Goal: Task Accomplishment & Management: Complete application form

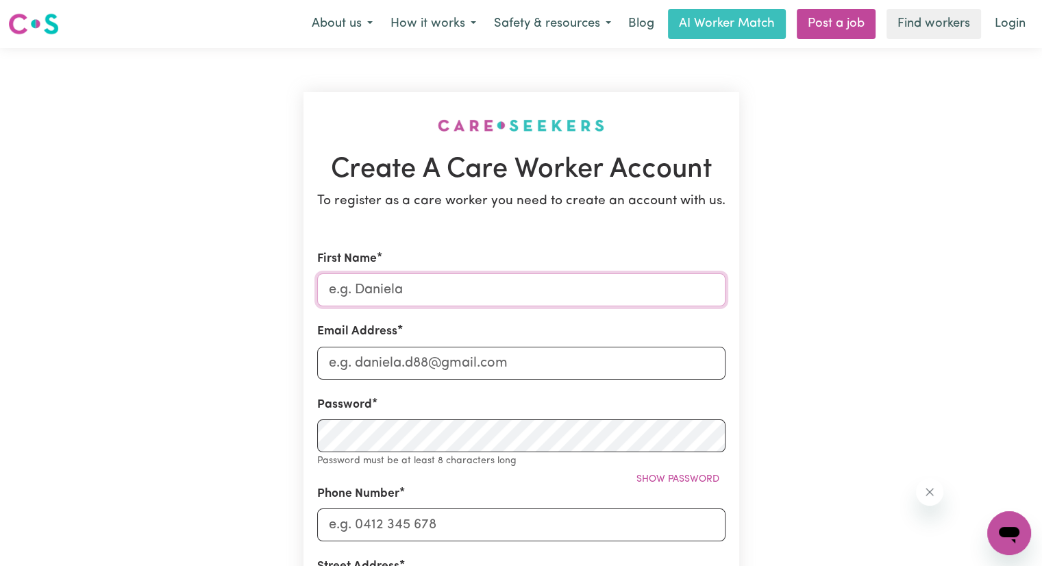
click at [450, 280] on input "First Name" at bounding box center [521, 289] width 408 height 33
type input "[PERSON_NAME]"
type input "[EMAIL_ADDRESS][DOMAIN_NAME]"
type input "0481318454"
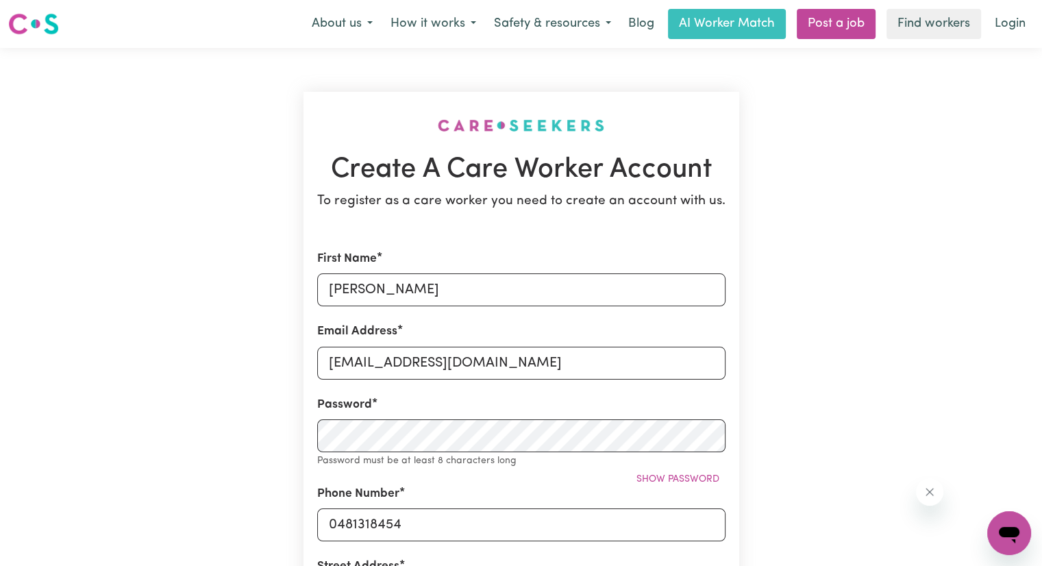
type input "[STREET_ADDRESS][GEOGRAPHIC_DATA], [STREET_ADDRESS]"
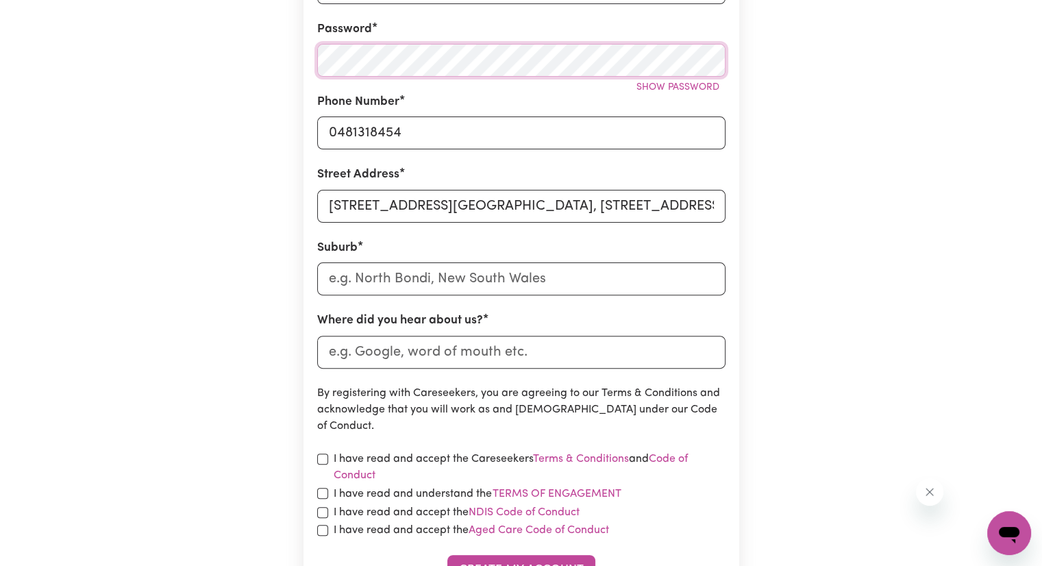
scroll to position [377, 0]
click at [325, 462] on div "I have read and accept the Careseekers Terms & Conditions and Code of Conduct" at bounding box center [521, 465] width 408 height 33
click at [320, 456] on input "checkbox" at bounding box center [322, 457] width 11 height 11
checkbox input "true"
click at [322, 484] on div "I have read and understand the Terms of Engagement" at bounding box center [521, 492] width 408 height 18
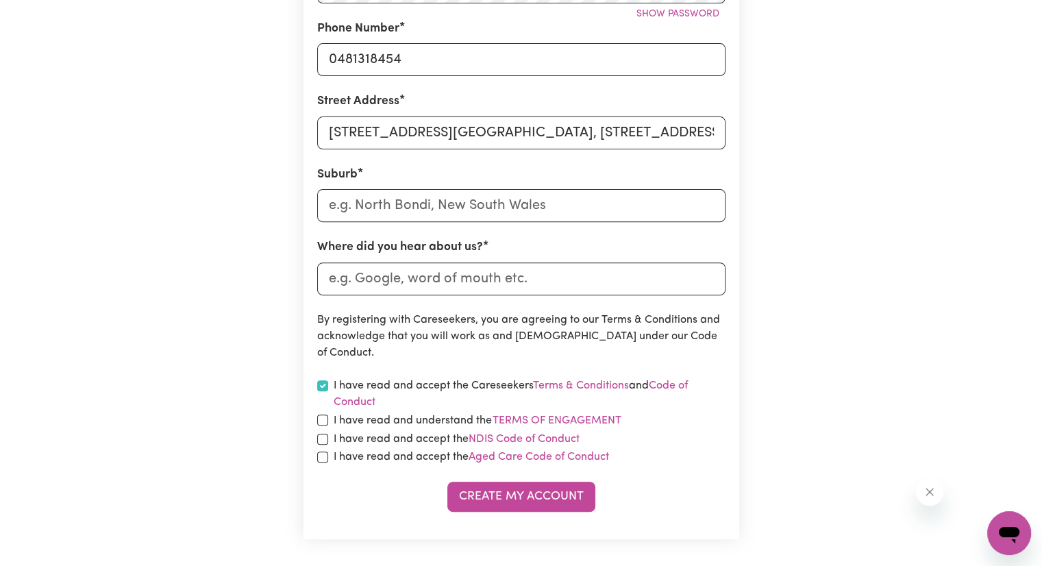
scroll to position [455, 0]
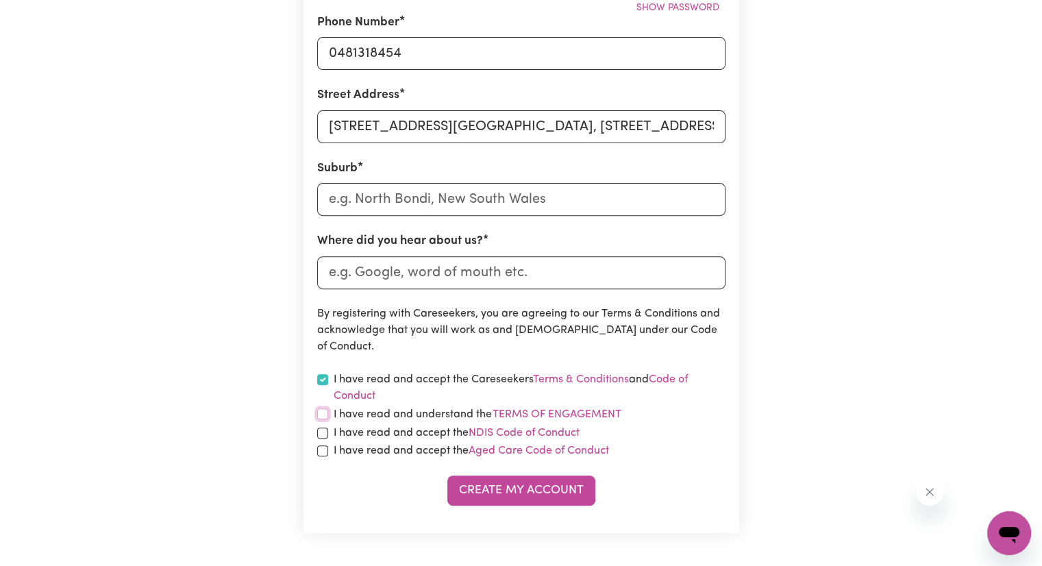
click at [318, 412] on input "checkbox" at bounding box center [322, 413] width 11 height 11
checkbox input "true"
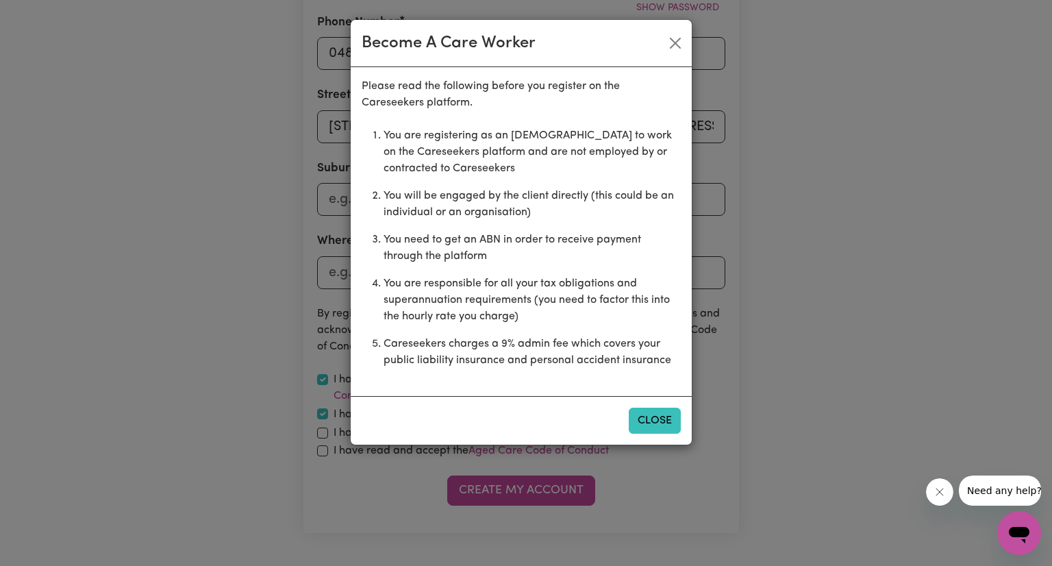
click at [514, 416] on button "Close" at bounding box center [655, 420] width 52 height 26
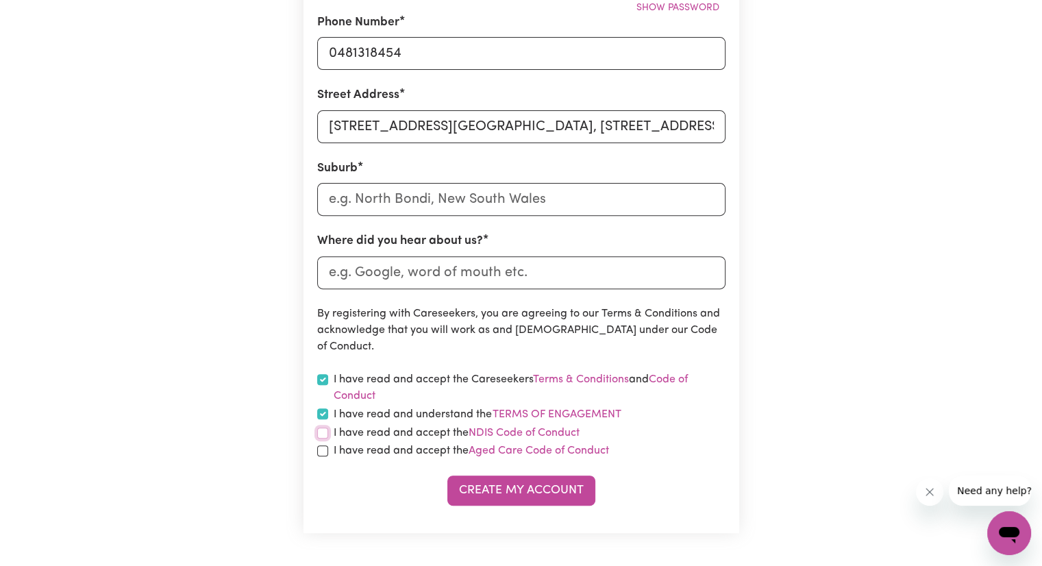
click at [322, 432] on input "checkbox" at bounding box center [322, 432] width 11 height 11
checkbox input "true"
click at [320, 449] on input "checkbox" at bounding box center [322, 450] width 11 height 11
checkbox input "true"
click at [514, 493] on button "Create My Account" at bounding box center [521, 490] width 148 height 30
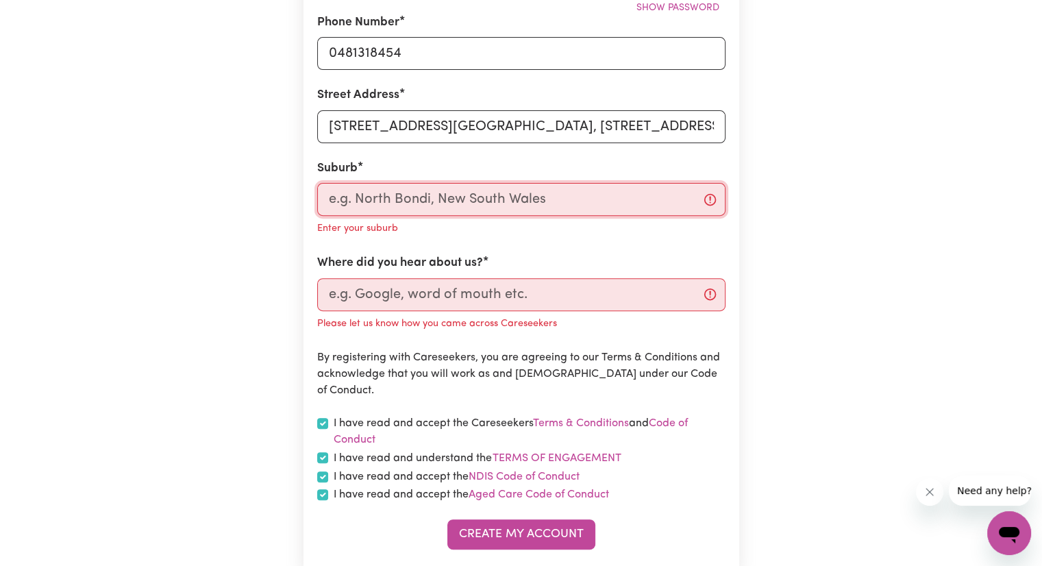
click at [439, 199] on input "text" at bounding box center [521, 199] width 408 height 33
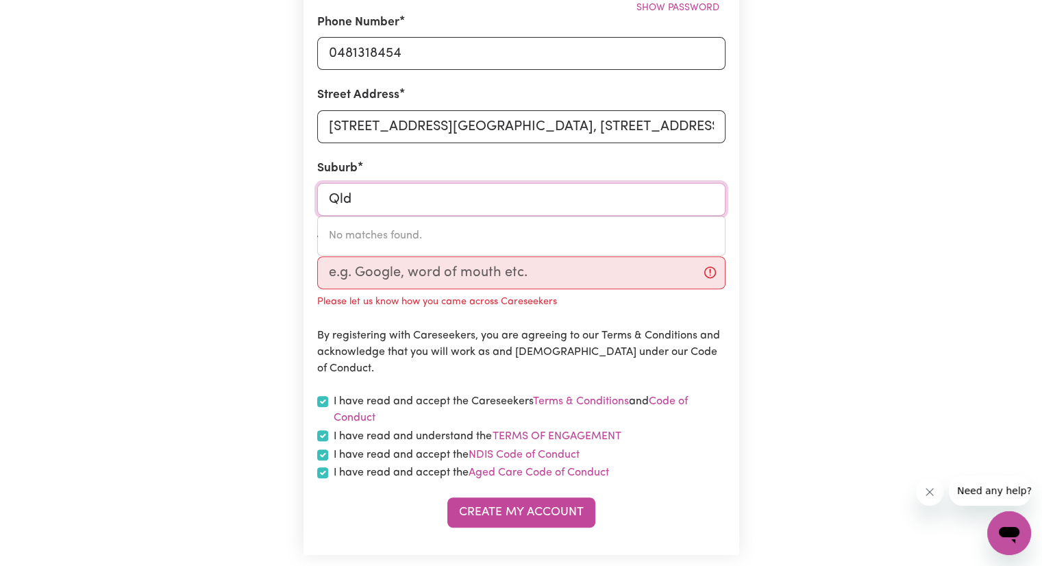
type input "Qld"
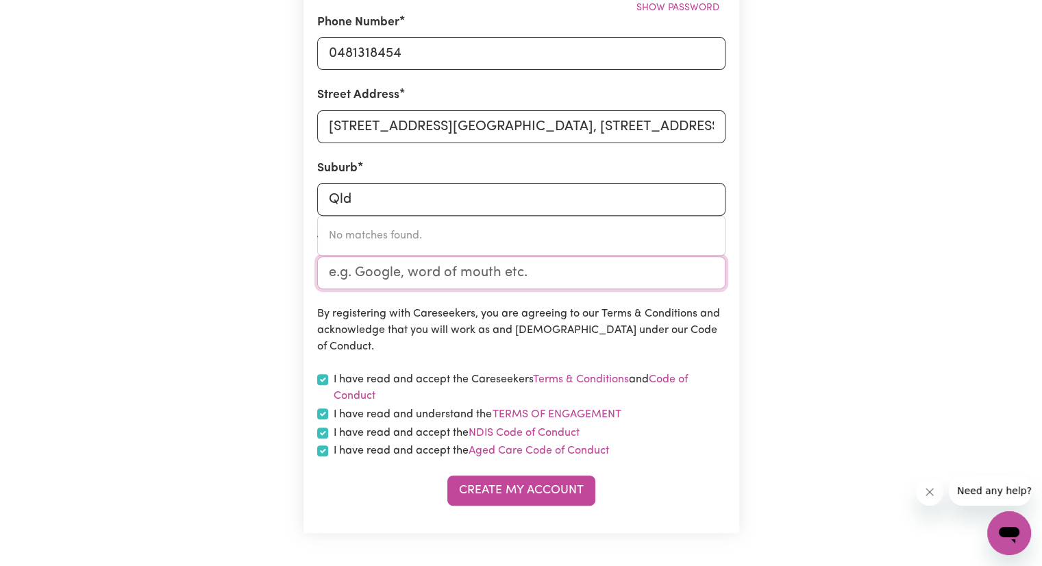
click at [474, 273] on input "Where did you hear about us?" at bounding box center [521, 272] width 408 height 33
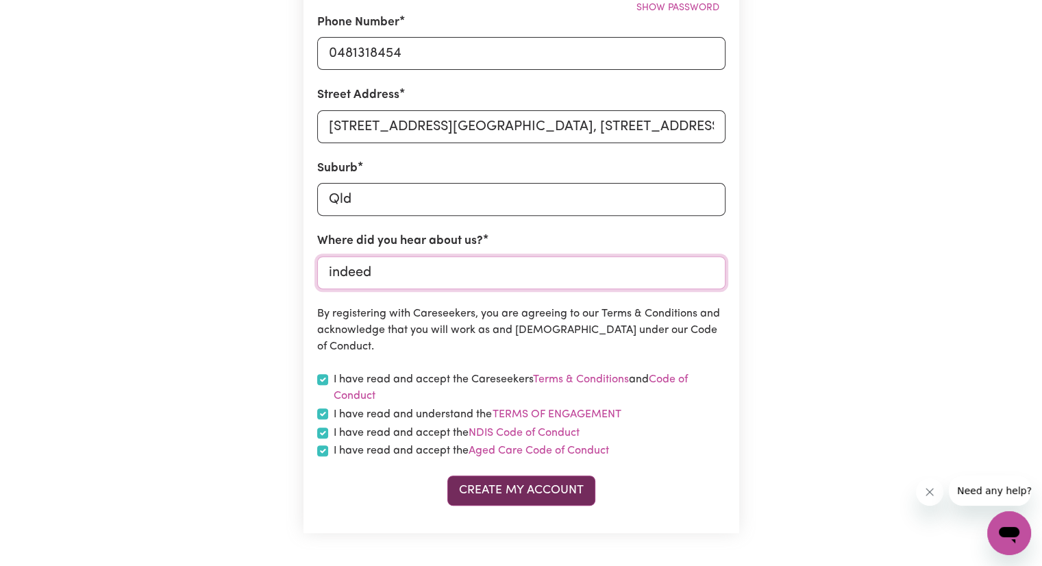
type input "indeed"
click at [514, 493] on button "Create My Account" at bounding box center [521, 490] width 148 height 30
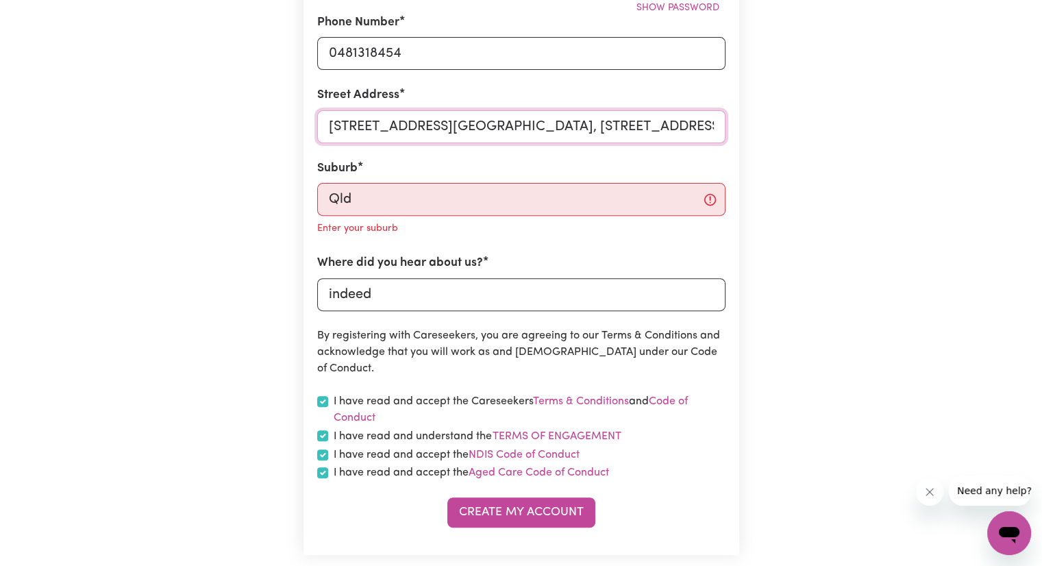
scroll to position [0, 10]
drag, startPoint x: 545, startPoint y: 125, endPoint x: 779, endPoint y: 142, distance: 234.1
click at [514, 142] on div "Create A Care Worker Account To register as a care worker you need to create an…" at bounding box center [521, 95] width 904 height 1005
drag, startPoint x: 454, startPoint y: 126, endPoint x: 577, endPoint y: 127, distance: 123.3
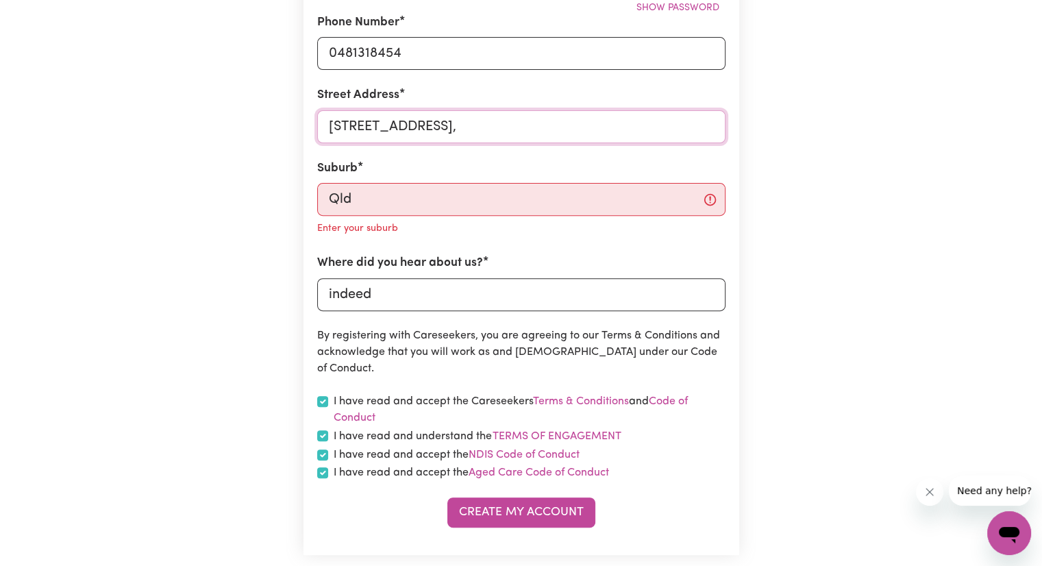
click at [514, 127] on input "[STREET_ADDRESS]," at bounding box center [521, 126] width 408 height 33
type input "[STREET_ADDRESS],"
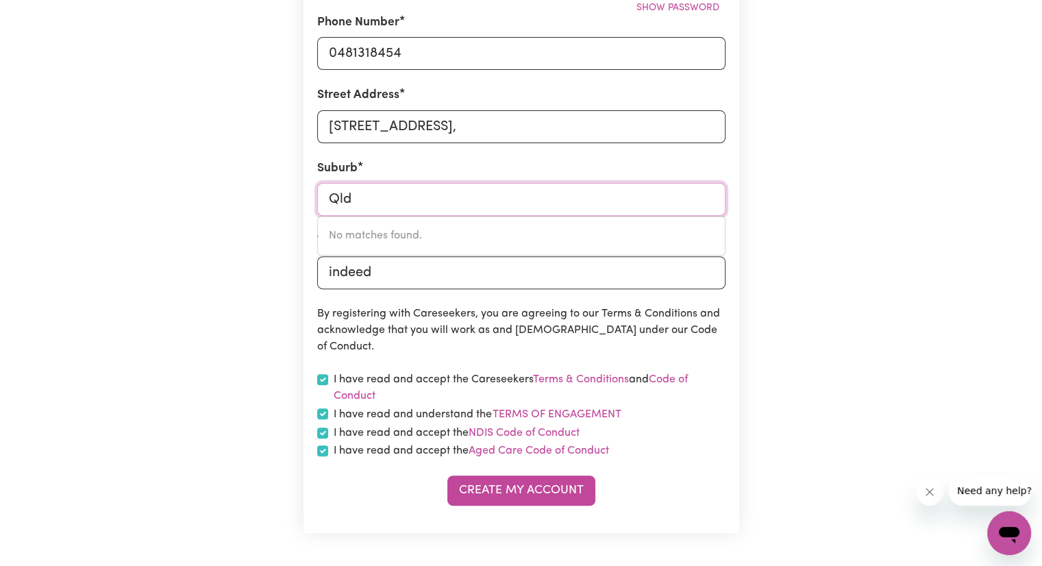
click at [514, 197] on input "Qld" at bounding box center [521, 199] width 408 height 33
type input "Q"
paste input "[GEOGRAPHIC_DATA],"
type input "[GEOGRAPHIC_DATA],"
drag, startPoint x: 454, startPoint y: 123, endPoint x: 642, endPoint y: 103, distance: 189.4
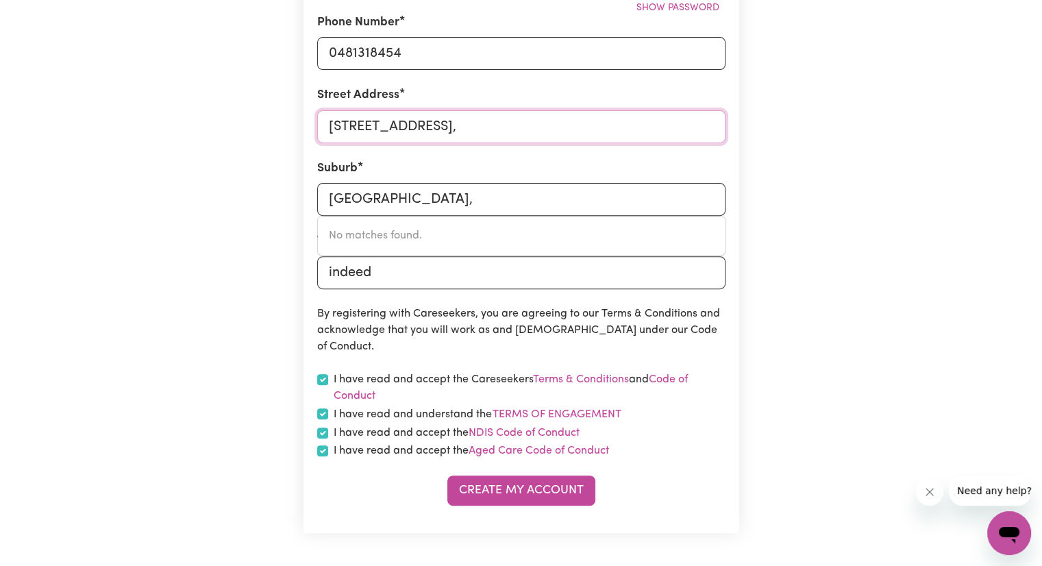
click at [514, 103] on div "Street Address [STREET_ADDRESS]," at bounding box center [521, 114] width 408 height 56
type input "[STREET_ADDRESS]"
click at [514, 512] on section "Create A Care Worker Account To register as a care worker you need to create an…" at bounding box center [521, 85] width 436 height 896
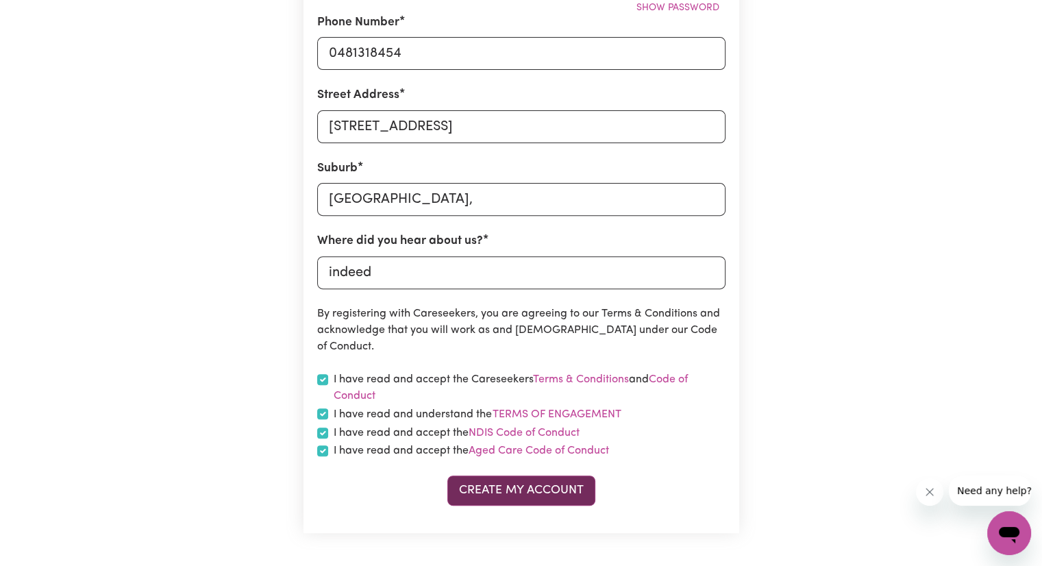
click at [514, 494] on button "Create My Account" at bounding box center [521, 490] width 148 height 30
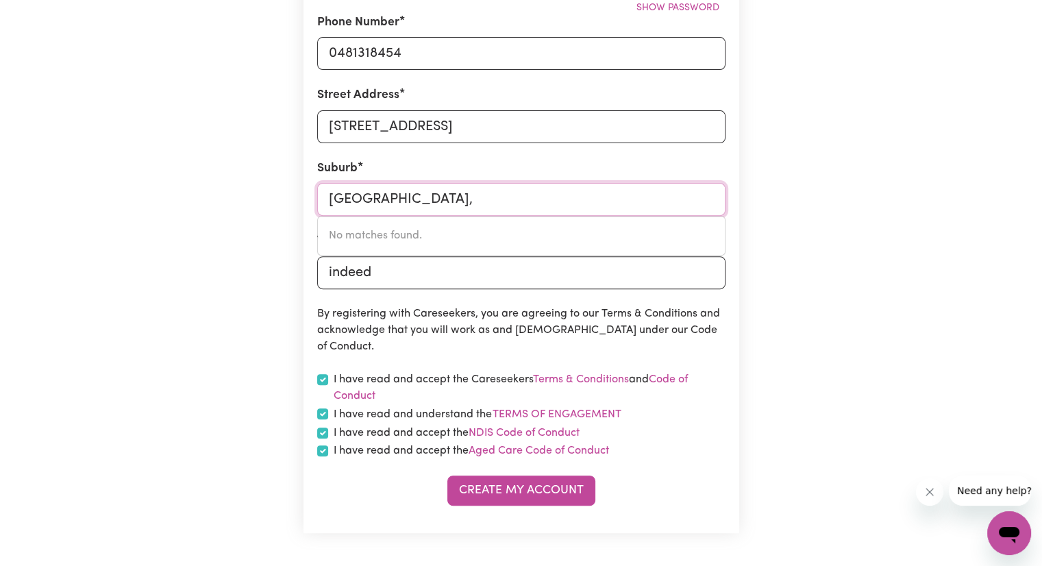
click at [414, 197] on input "[GEOGRAPHIC_DATA]," at bounding box center [521, 199] width 408 height 33
type input "[GEOGRAPHIC_DATA]"
click at [514, 490] on button "Create My Account" at bounding box center [521, 490] width 148 height 30
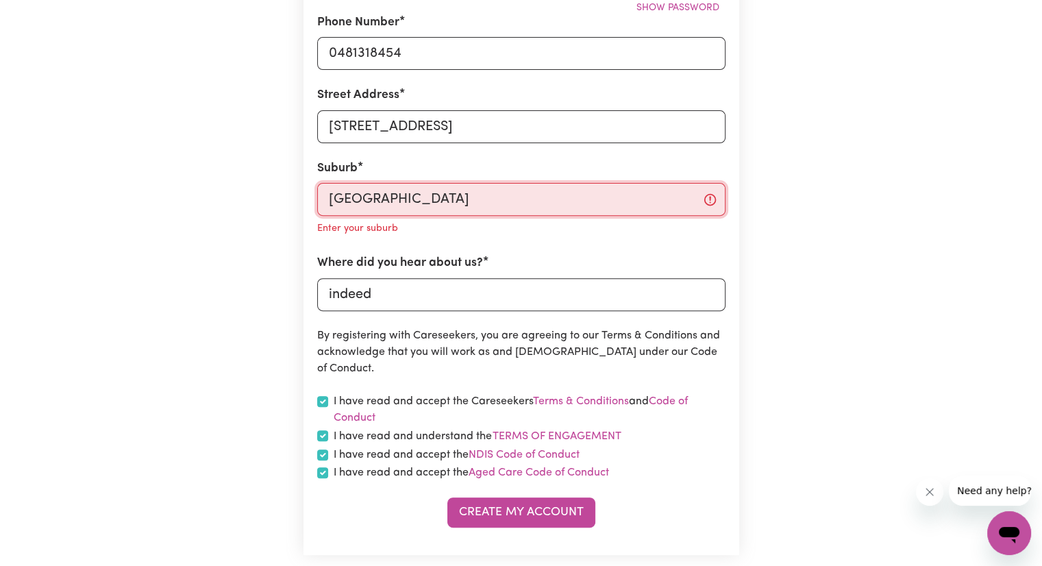
click at [456, 207] on input "[GEOGRAPHIC_DATA]" at bounding box center [521, 199] width 408 height 33
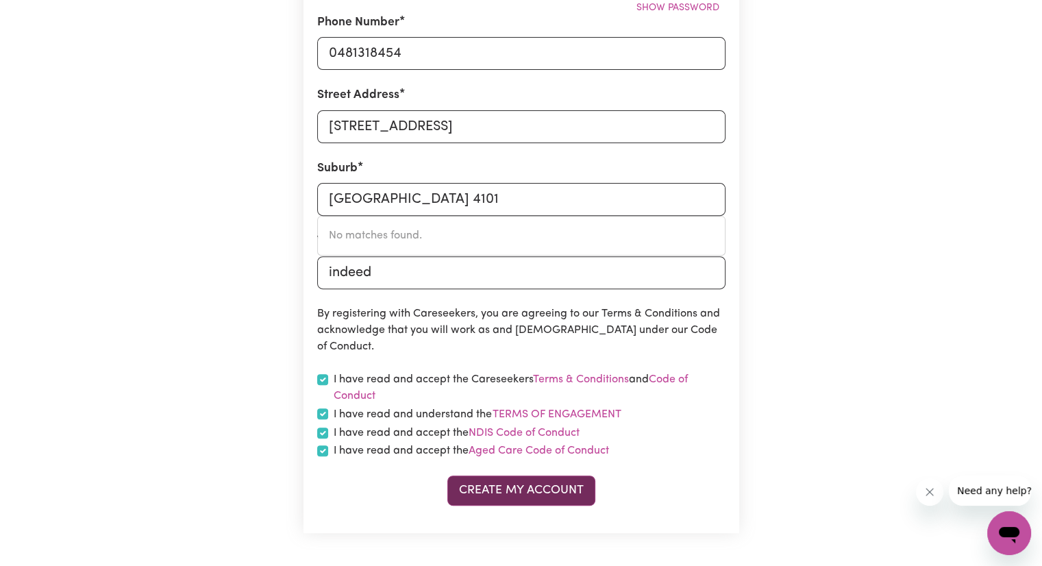
click at [514, 492] on button "Create My Account" at bounding box center [521, 490] width 148 height 30
click at [419, 212] on input "[GEOGRAPHIC_DATA] 4101" at bounding box center [521, 199] width 408 height 33
click at [514, 500] on button "Create My Account" at bounding box center [521, 490] width 148 height 30
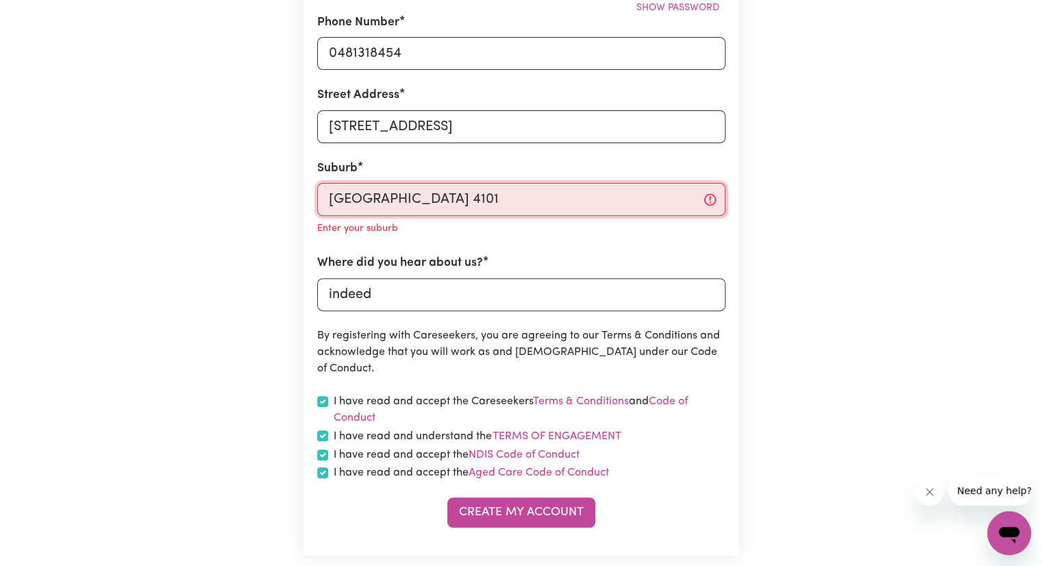
click at [412, 198] on input "[GEOGRAPHIC_DATA] 4101" at bounding box center [521, 199] width 408 height 33
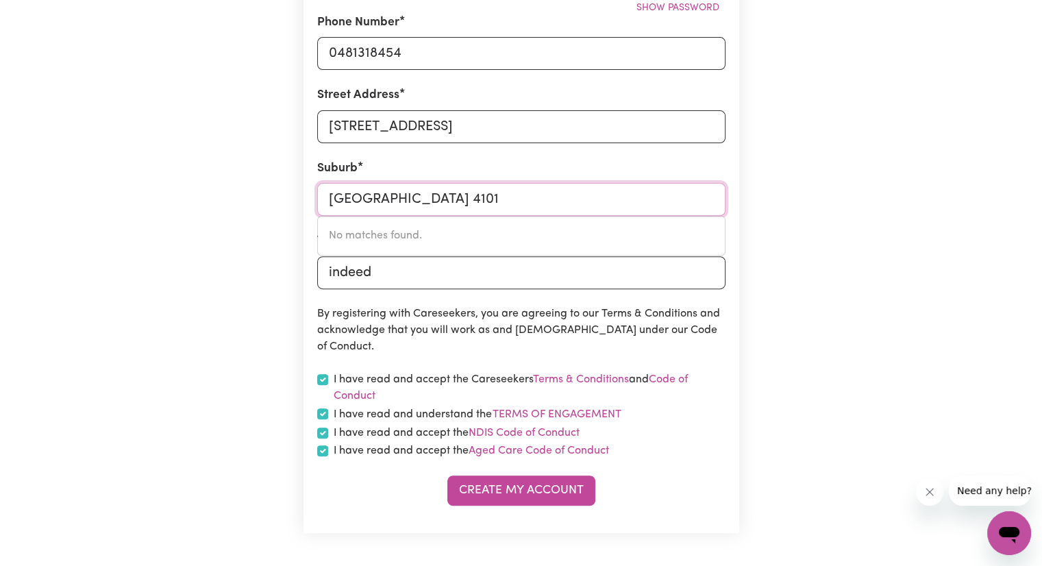
drag, startPoint x: 412, startPoint y: 198, endPoint x: 175, endPoint y: 231, distance: 238.6
click at [175, 231] on div "Create A Care Worker Account To register as a care worker you need to create an…" at bounding box center [521, 84] width 904 height 983
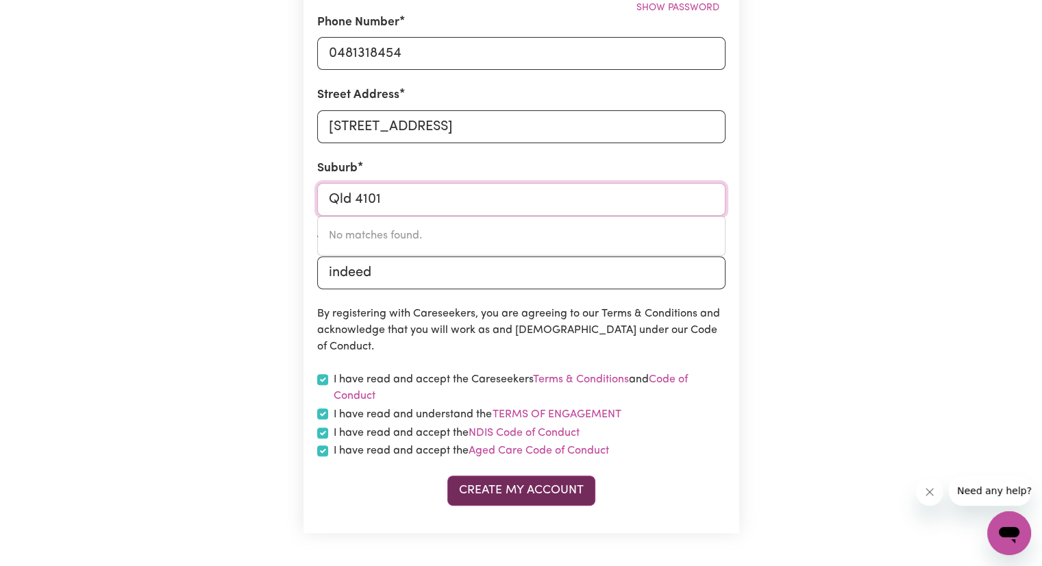
type input "Qld 4101"
click at [513, 497] on button "Create My Account" at bounding box center [521, 490] width 148 height 30
drag, startPoint x: 421, startPoint y: 198, endPoint x: 227, endPoint y: 229, distance: 196.9
click at [227, 229] on div "Create A Care Worker Account To register as a care worker you need to create an…" at bounding box center [521, 84] width 904 height 983
type input "High"
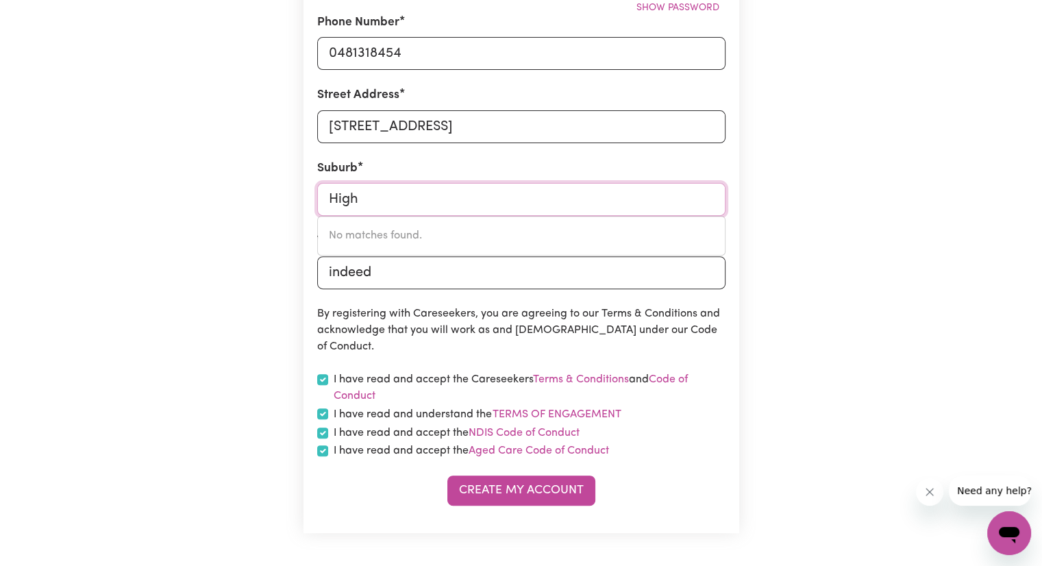
type input "[GEOGRAPHIC_DATA], 3764"
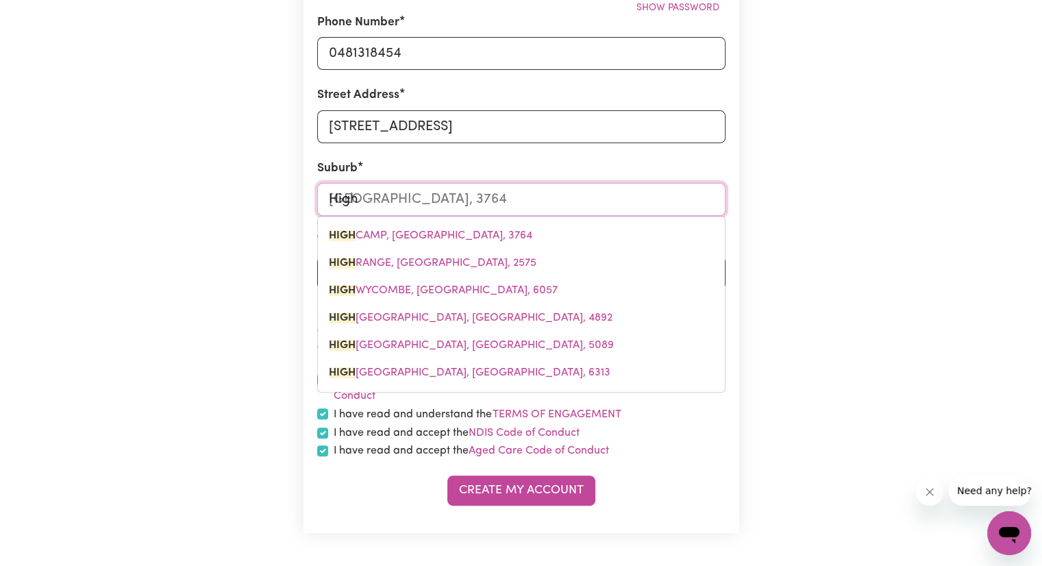
type input "Highg"
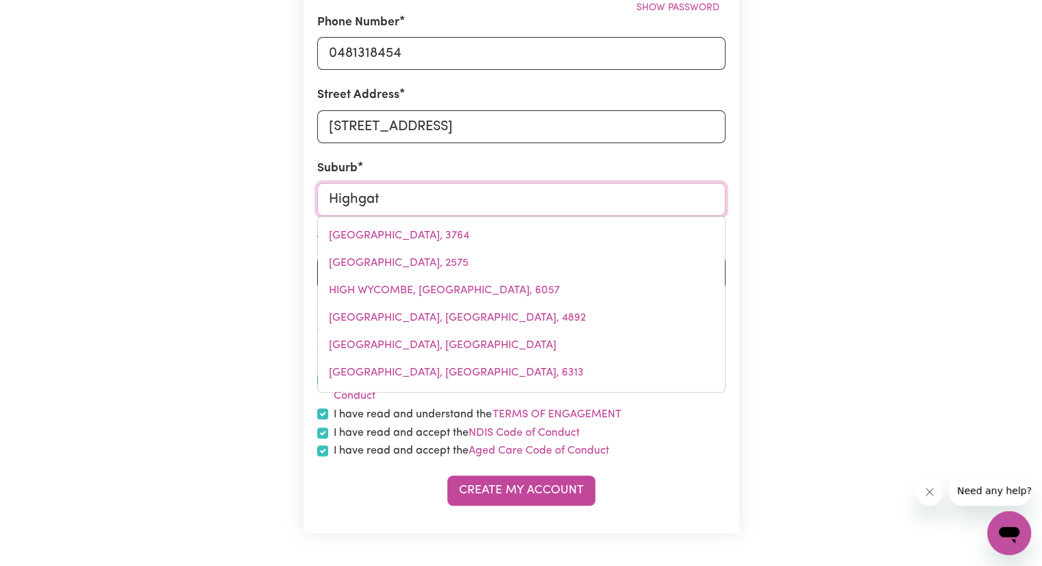
type input "Highgate"
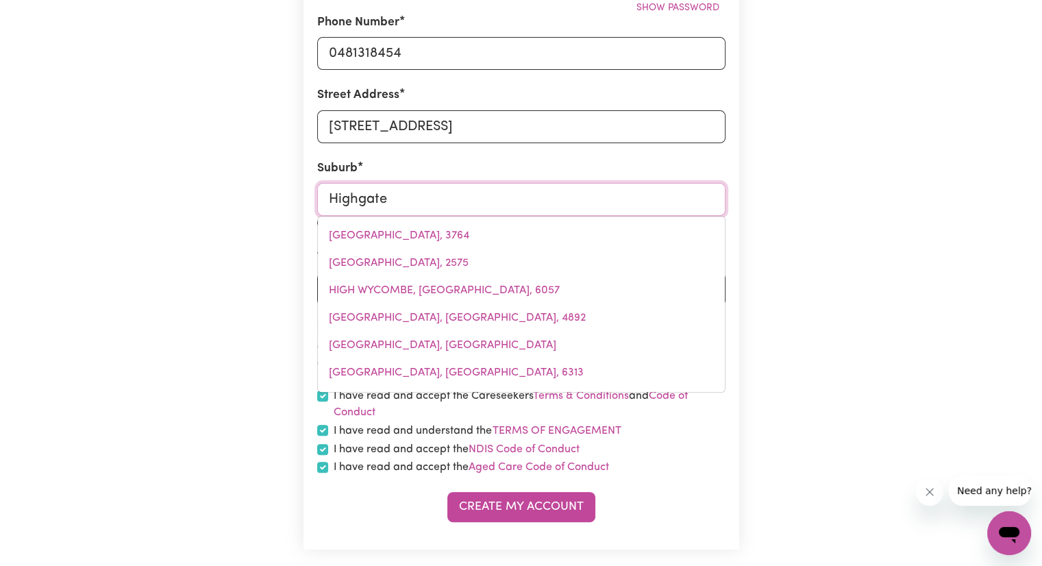
type input "[GEOGRAPHIC_DATA], [GEOGRAPHIC_DATA]"
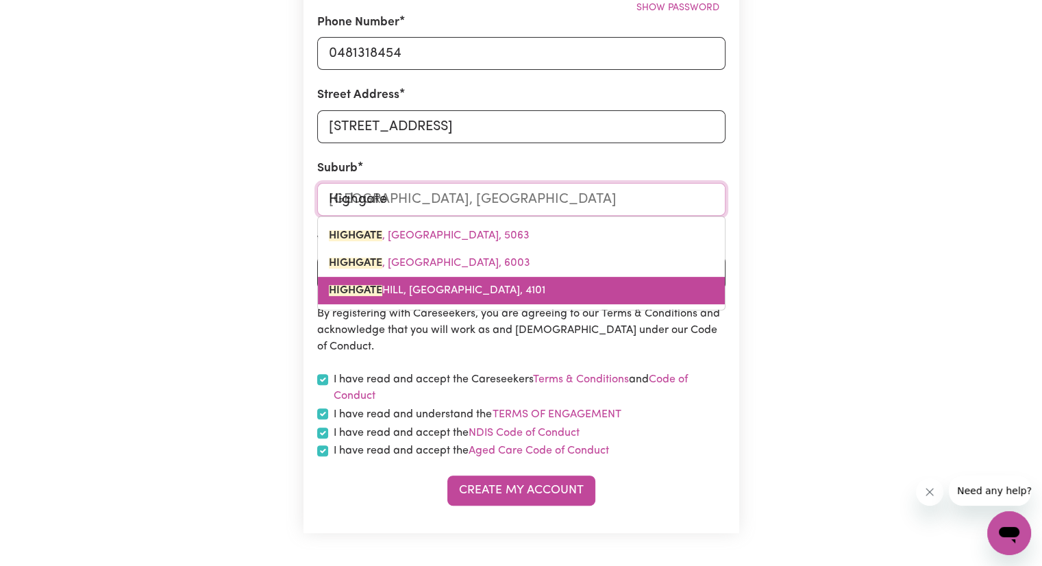
click at [421, 299] on link "[GEOGRAPHIC_DATA], [GEOGRAPHIC_DATA], 4101" at bounding box center [521, 290] width 407 height 27
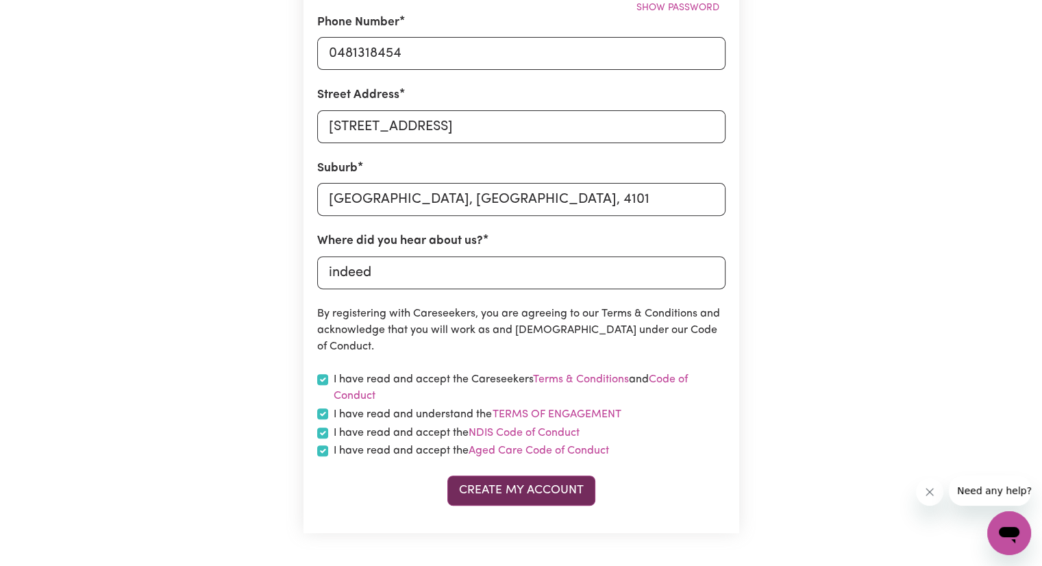
click at [514, 494] on button "Create My Account" at bounding box center [521, 490] width 148 height 30
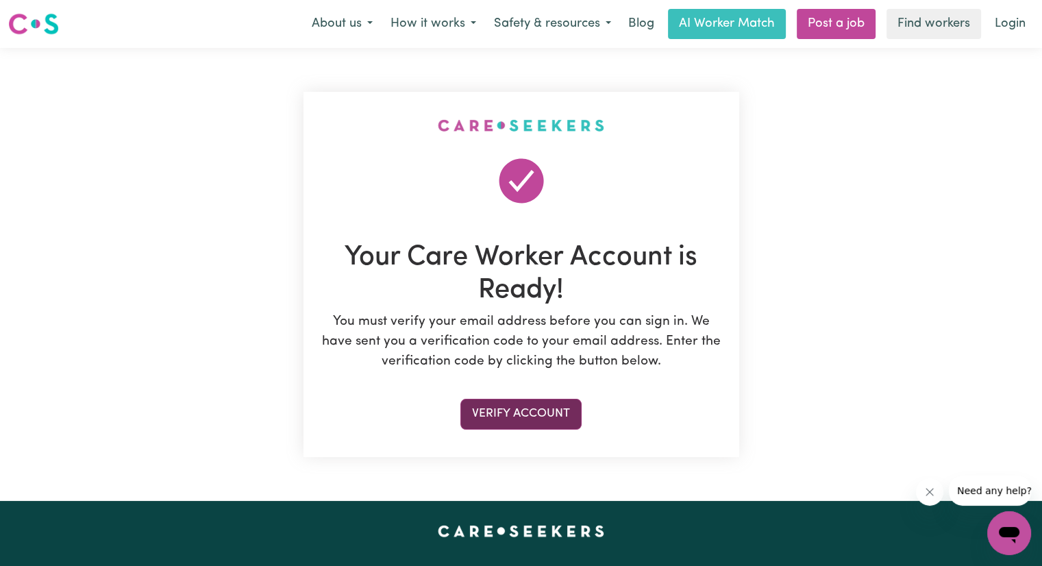
click at [514, 421] on button "Verify Account" at bounding box center [520, 414] width 121 height 30
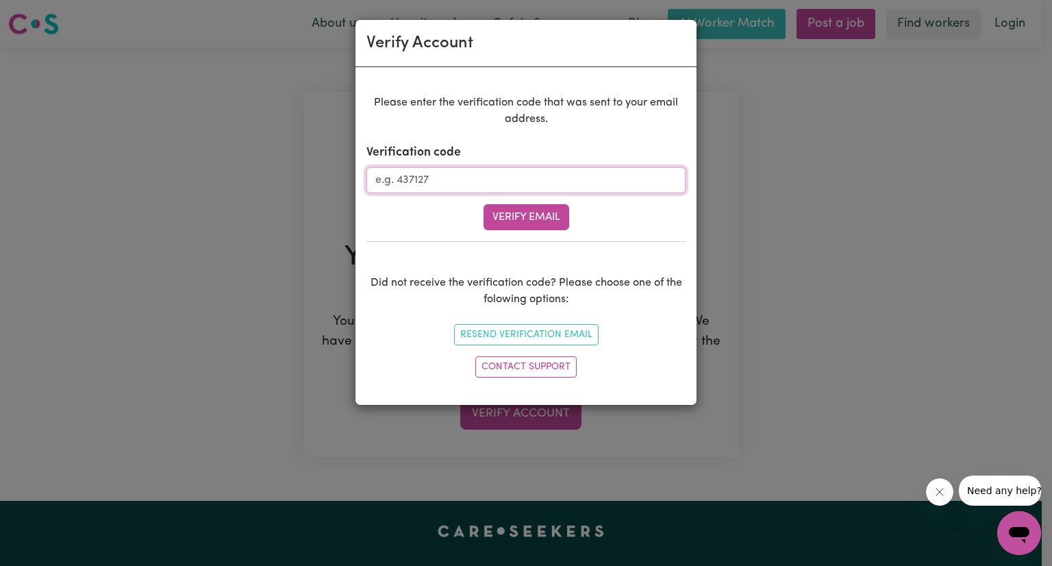
click at [514, 173] on input "Verification code" at bounding box center [525, 180] width 319 height 26
paste input "949357"
type input "949357"
click at [514, 212] on button "Verify Email" at bounding box center [526, 217] width 86 height 26
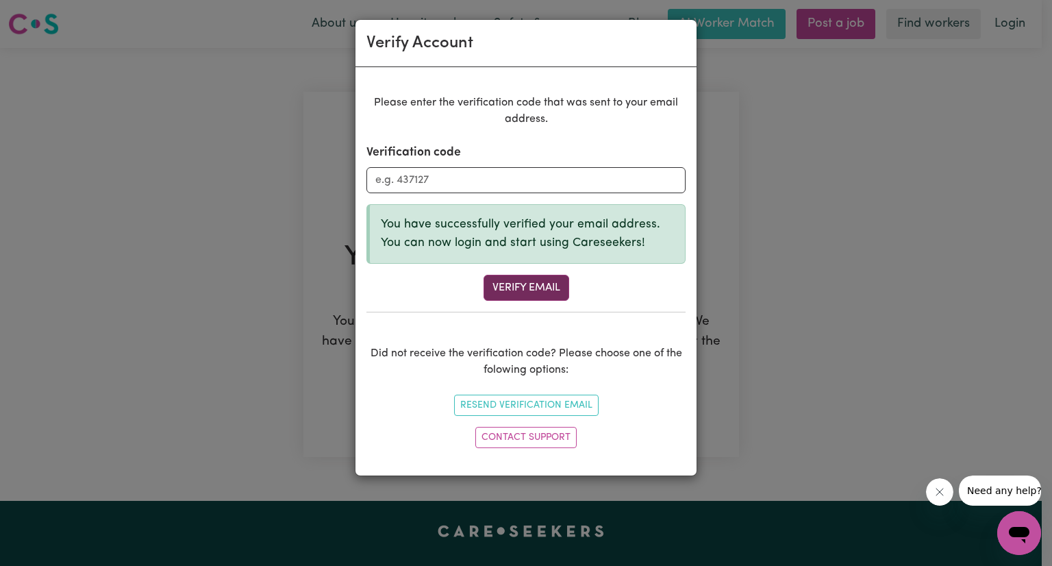
click at [500, 285] on button "Verify Email" at bounding box center [526, 288] width 86 height 26
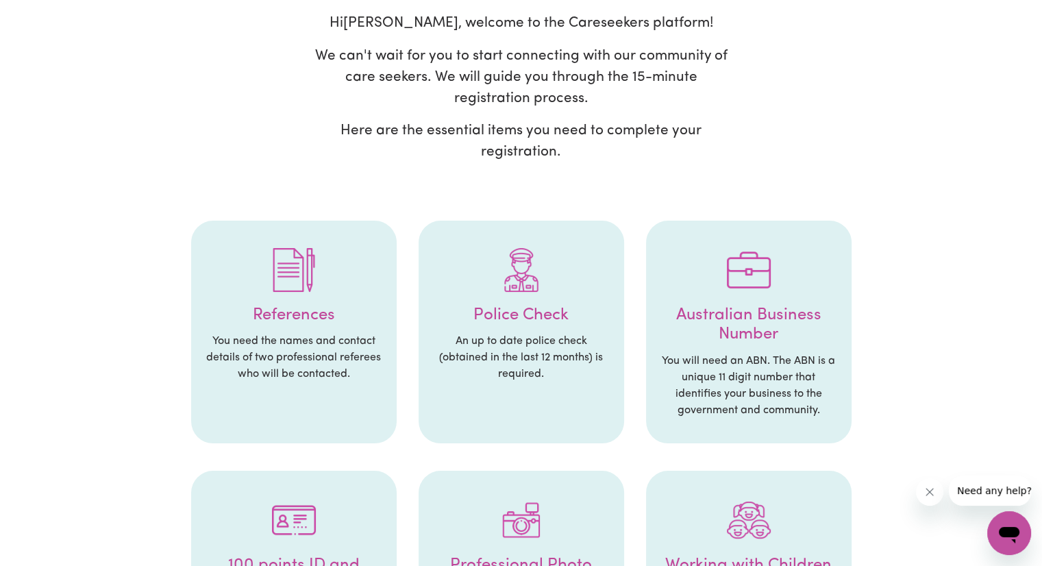
scroll to position [112, 0]
click at [336, 319] on h4 "References" at bounding box center [294, 315] width 178 height 20
click at [307, 286] on img at bounding box center [294, 269] width 44 height 44
click at [290, 322] on h4 "References" at bounding box center [294, 315] width 178 height 20
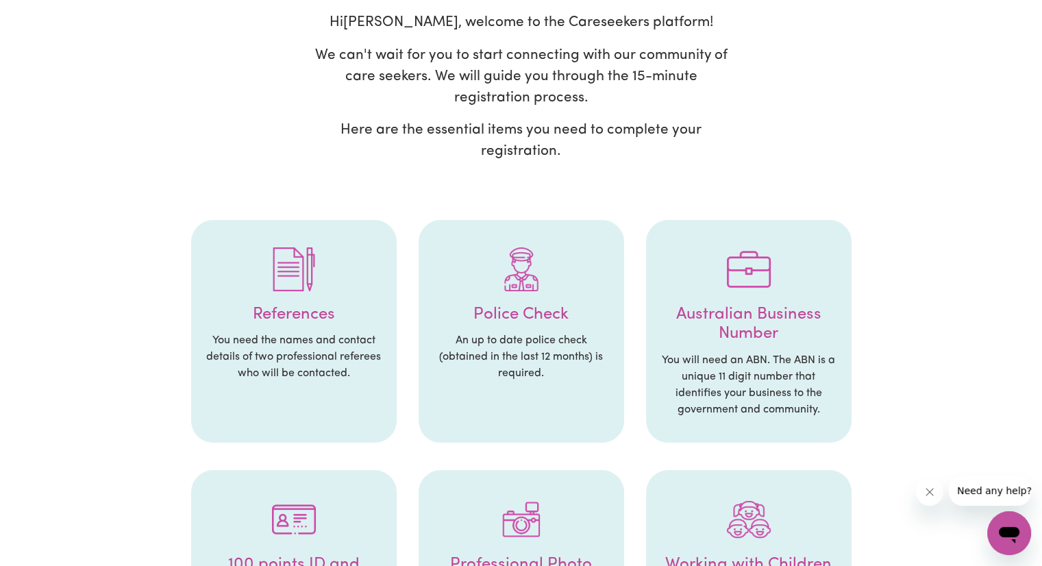
click at [446, 149] on p "Here are the essential items you need to complete your registration." at bounding box center [521, 140] width 418 height 42
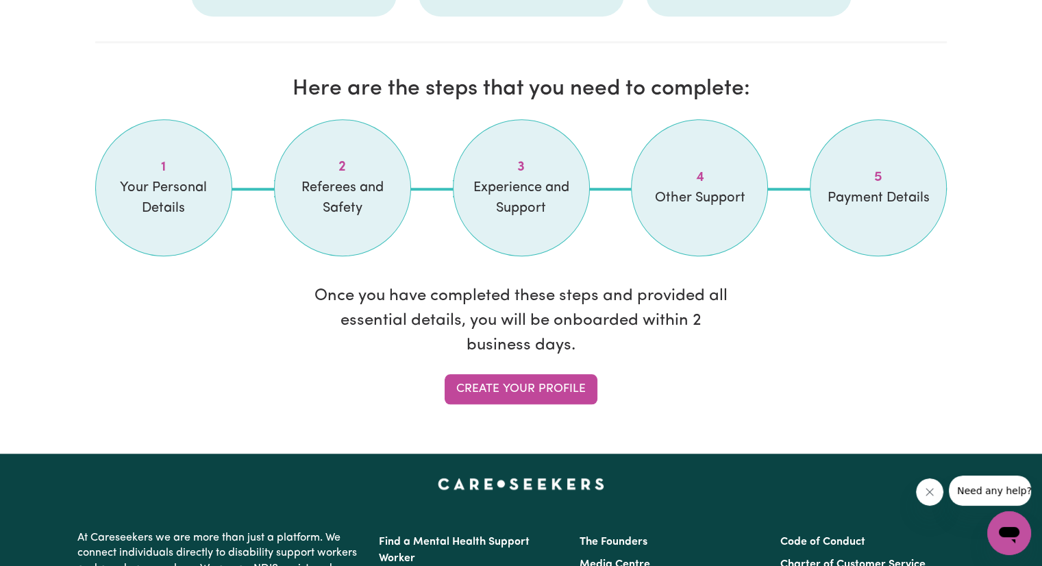
scroll to position [1112, 0]
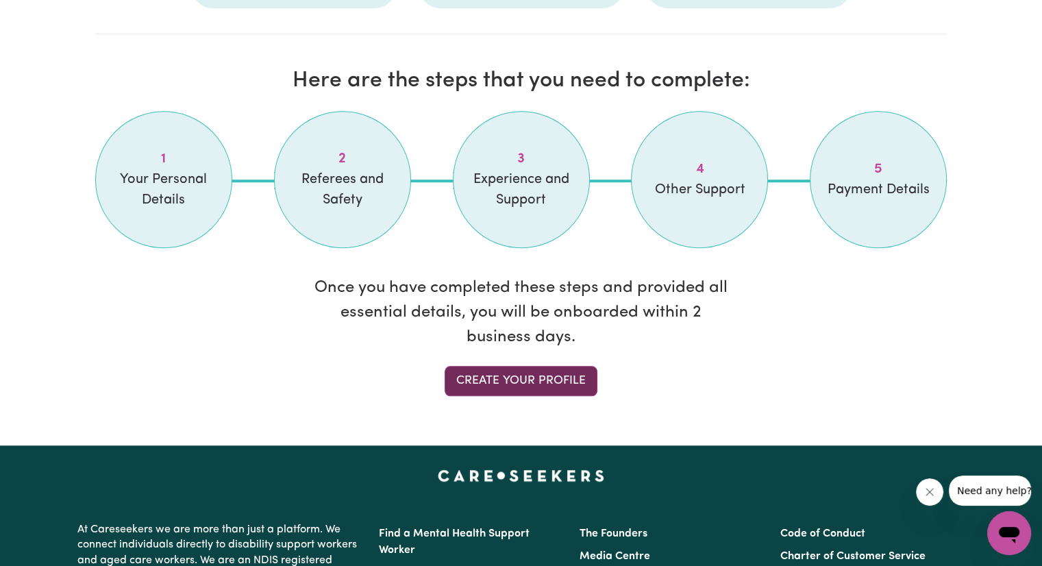
click at [477, 367] on link "Create your profile" at bounding box center [520, 381] width 153 height 30
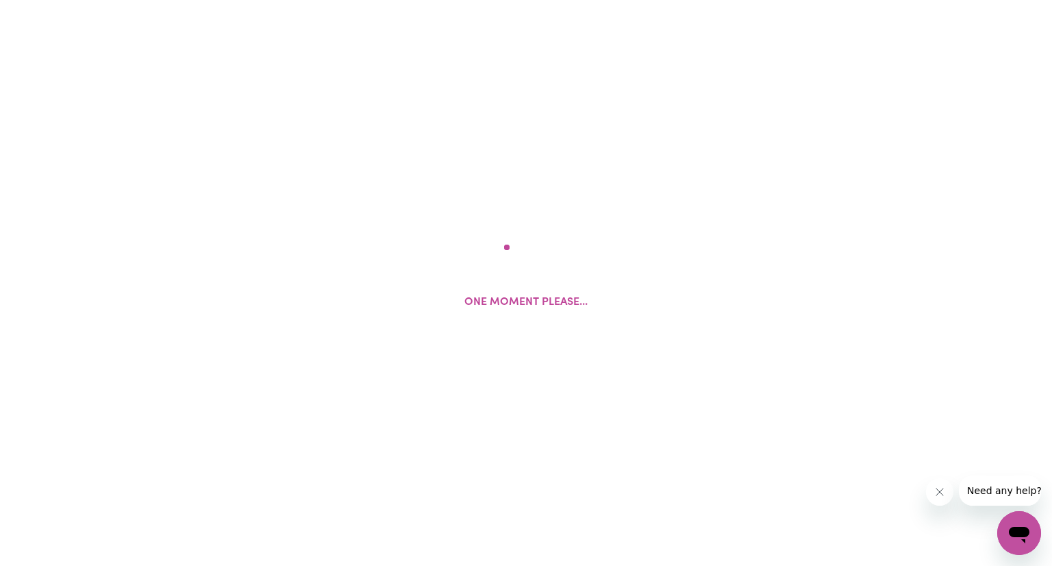
select select "Studying a healthcare related degree or qualification"
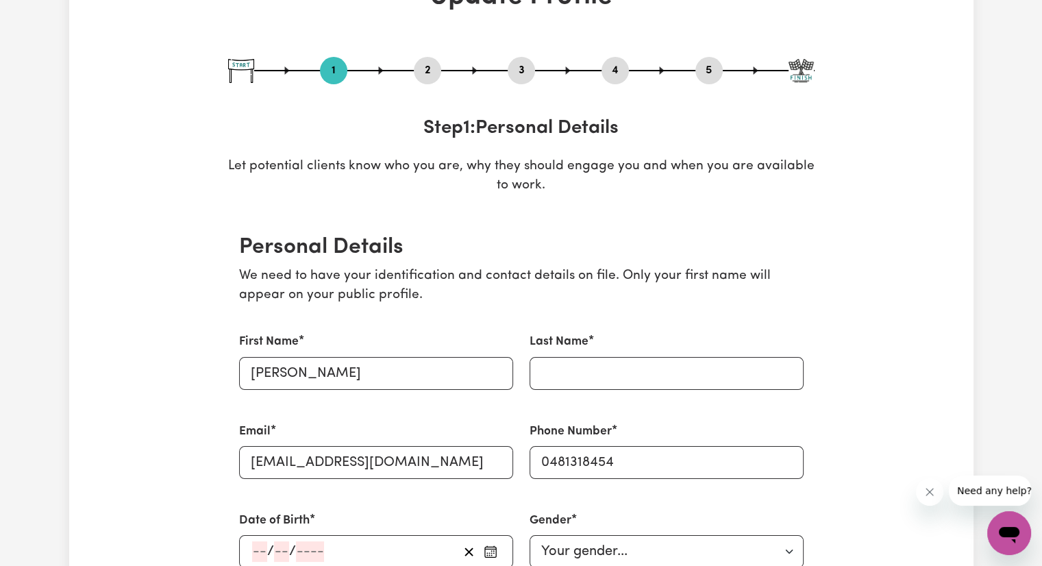
scroll to position [107, 0]
click at [342, 354] on div "First Name [PERSON_NAME]" at bounding box center [376, 360] width 274 height 56
click at [514, 367] on input "Last Name" at bounding box center [666, 372] width 274 height 33
type input "[PERSON_NAME]"
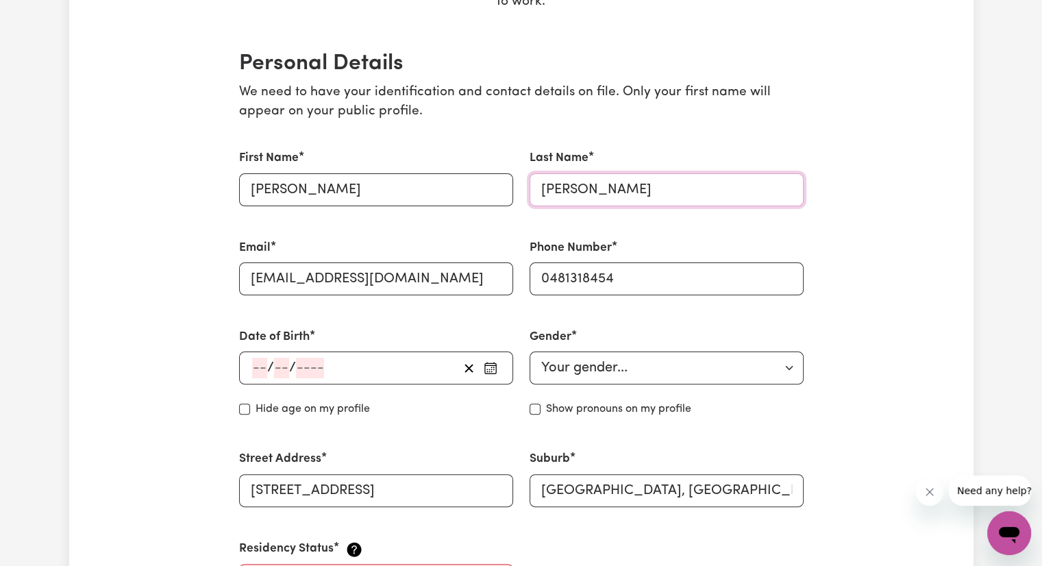
scroll to position [290, 0]
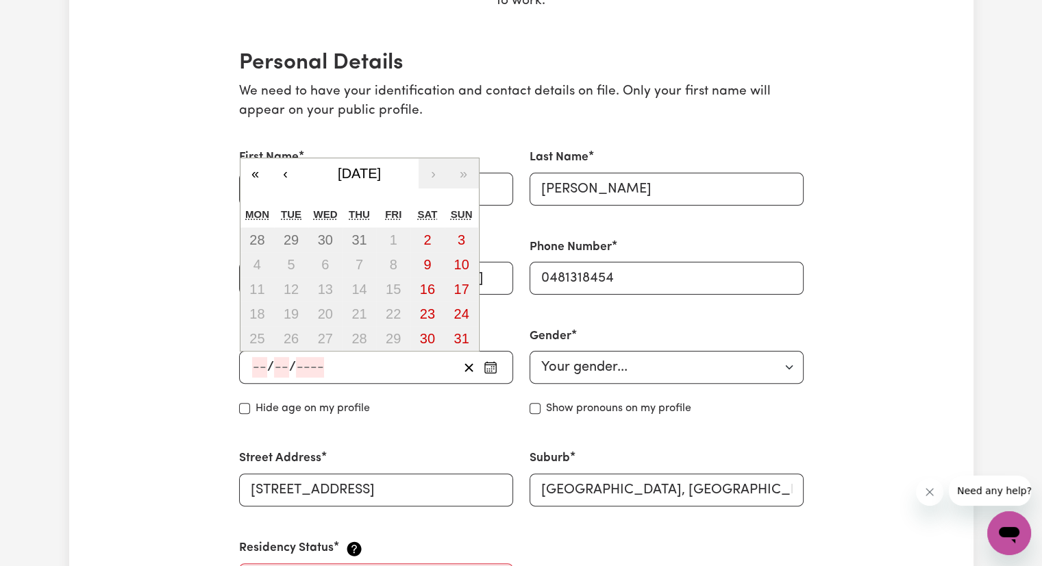
click at [263, 366] on input "number" at bounding box center [259, 367] width 15 height 21
click at [373, 171] on span "[DATE]" at bounding box center [359, 173] width 43 height 15
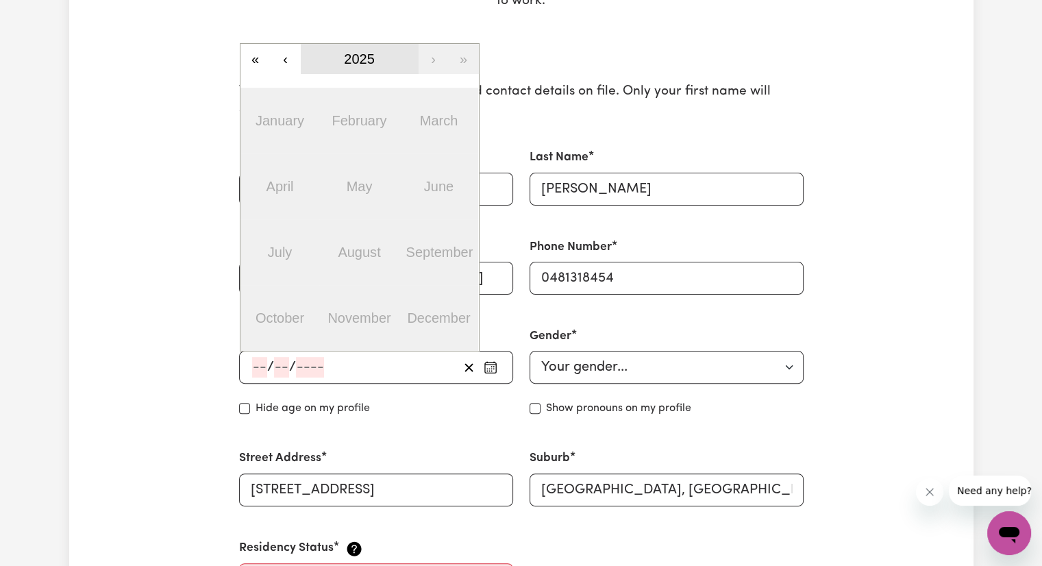
click at [356, 55] on span "2025" at bounding box center [359, 58] width 31 height 15
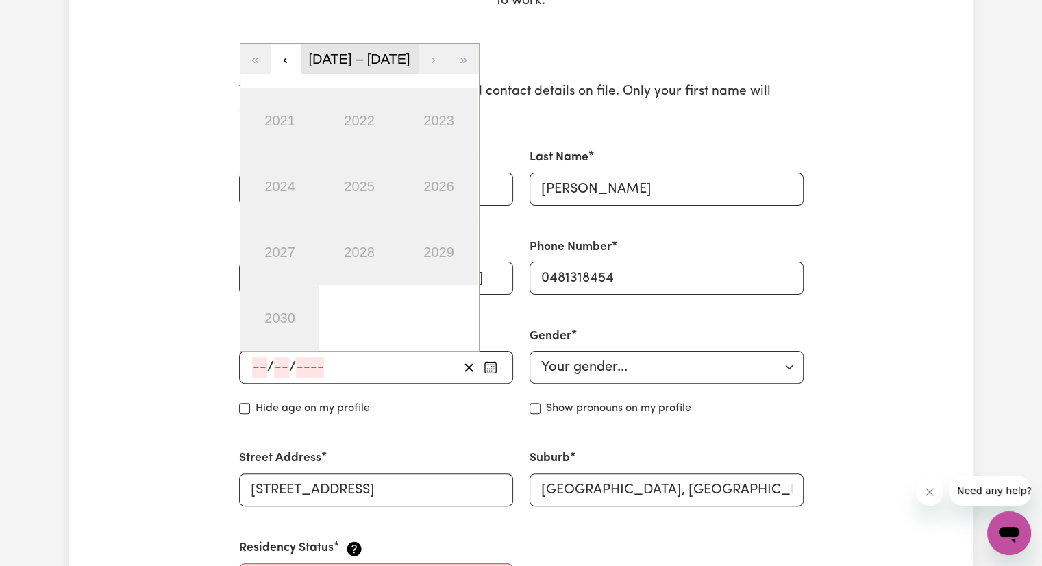
click at [356, 55] on span "[DATE] – [DATE]" at bounding box center [358, 58] width 101 height 15
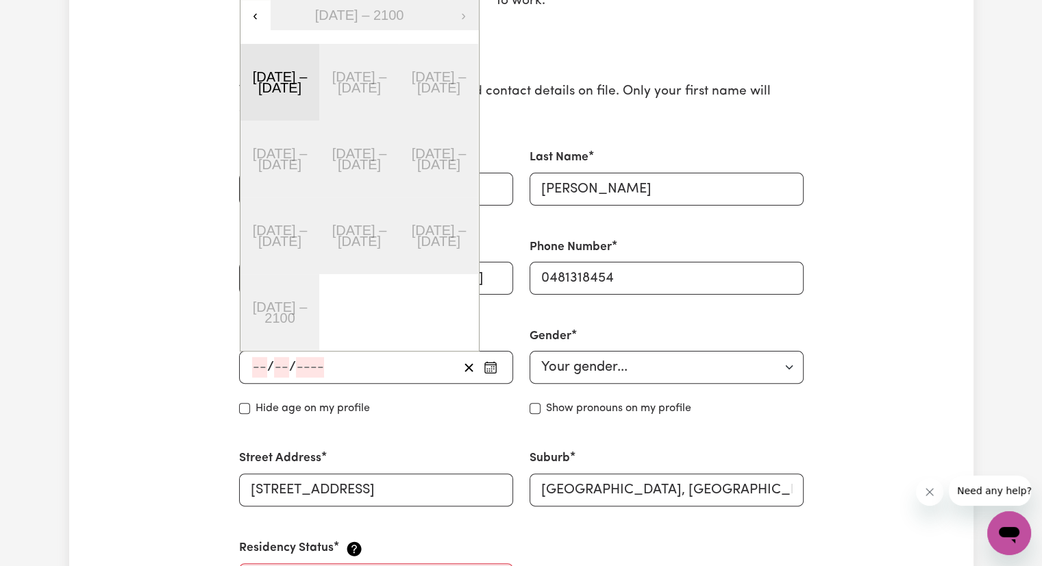
click at [286, 88] on button "[DATE] – [DATE]" at bounding box center [279, 82] width 79 height 77
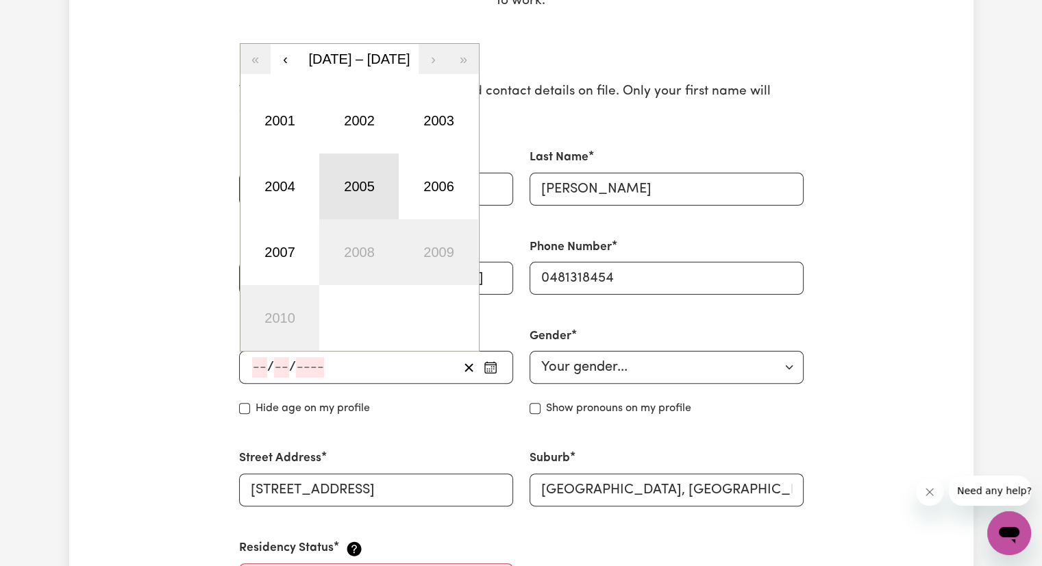
click at [360, 188] on button "2005" at bounding box center [358, 186] width 79 height 66
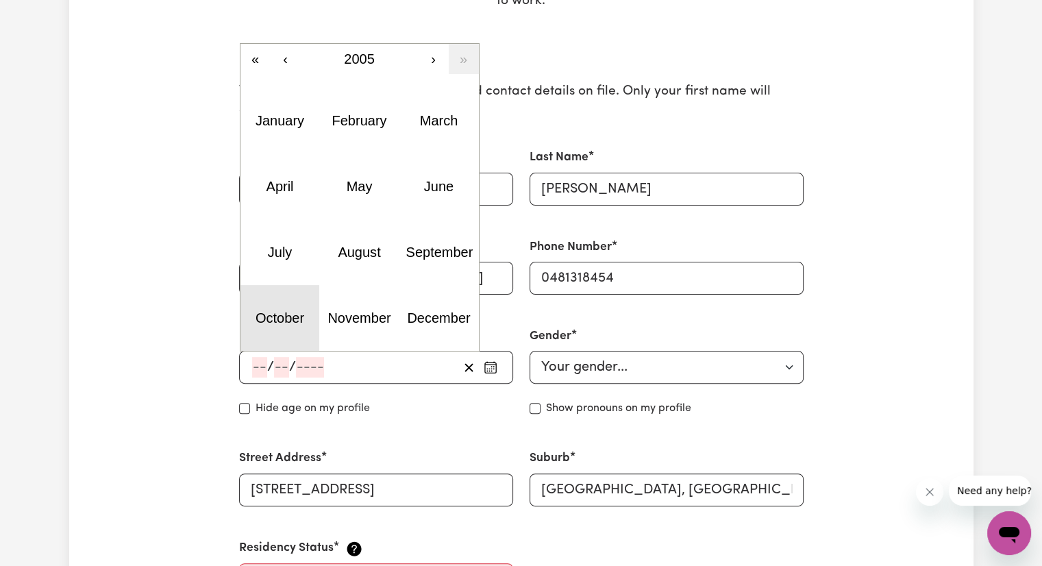
click at [303, 305] on button "October" at bounding box center [279, 318] width 79 height 66
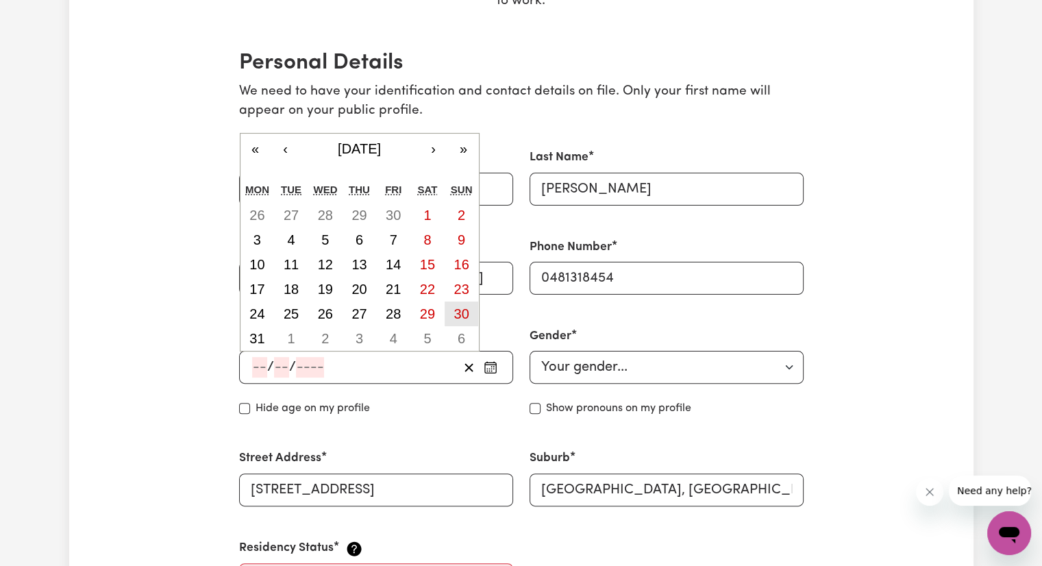
click at [459, 305] on button "30" at bounding box center [461, 313] width 34 height 25
type input "[DATE]"
type input "30"
type input "10"
type input "2005"
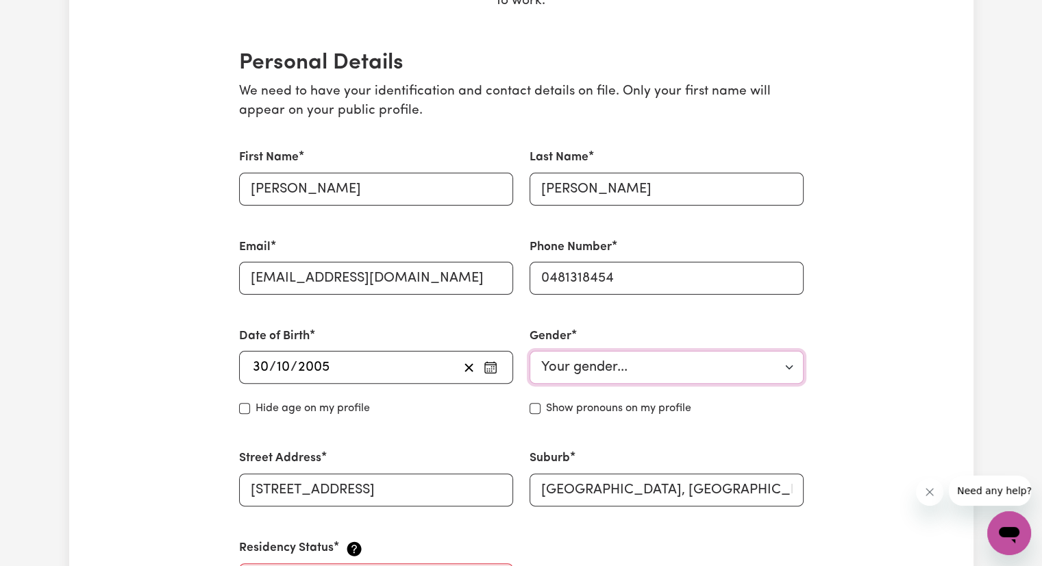
click at [514, 372] on select "Your gender... [DEMOGRAPHIC_DATA] [DEMOGRAPHIC_DATA] [DEMOGRAPHIC_DATA] Other P…" at bounding box center [666, 367] width 274 height 33
select select "[DEMOGRAPHIC_DATA]"
click at [514, 351] on select "Your gender... [DEMOGRAPHIC_DATA] [DEMOGRAPHIC_DATA] [DEMOGRAPHIC_DATA] Other P…" at bounding box center [666, 367] width 274 height 33
click at [412, 507] on div "Street Address [STREET_ADDRESS]" at bounding box center [376, 477] width 290 height 89
click at [393, 491] on input "[STREET_ADDRESS]" at bounding box center [376, 489] width 274 height 33
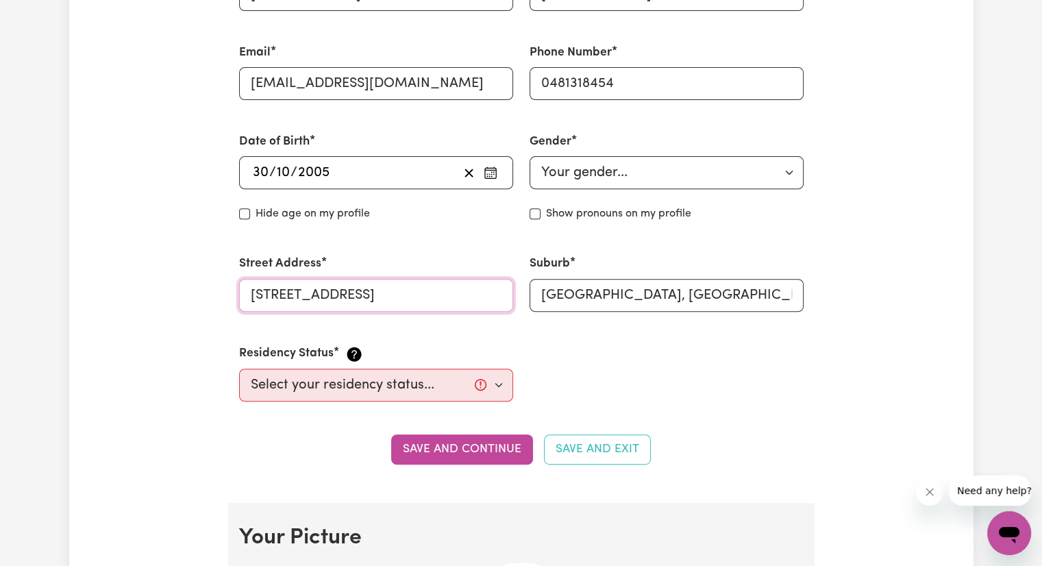
scroll to position [489, 0]
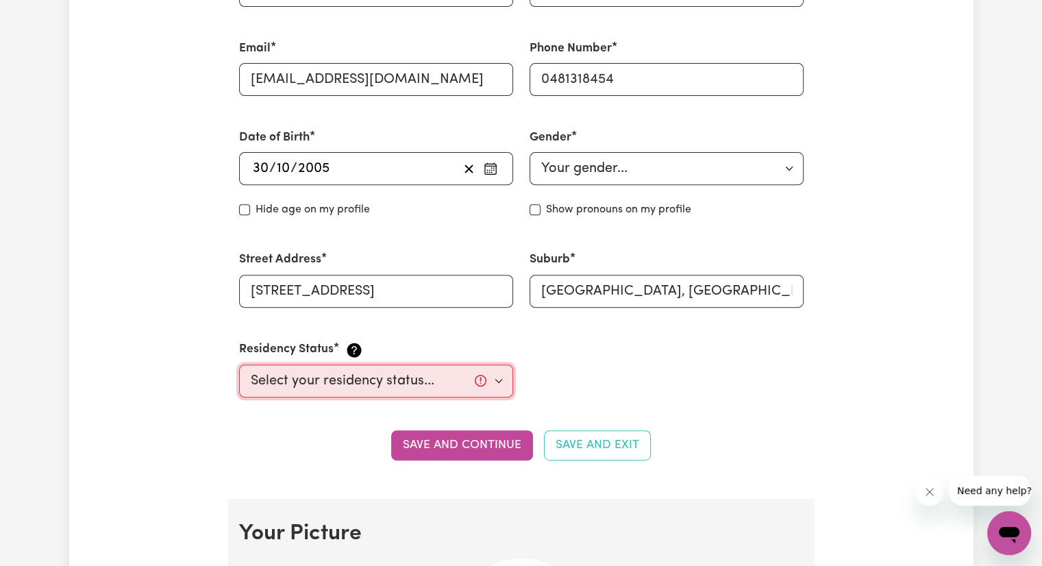
click at [472, 390] on select "Select your residency status... [DEMOGRAPHIC_DATA] citizen Australian PR [DEMOG…" at bounding box center [376, 380] width 274 height 33
select select "Student Visa"
click at [239, 364] on select "Select your residency status... [DEMOGRAPHIC_DATA] citizen Australian PR [DEMOG…" at bounding box center [376, 380] width 274 height 33
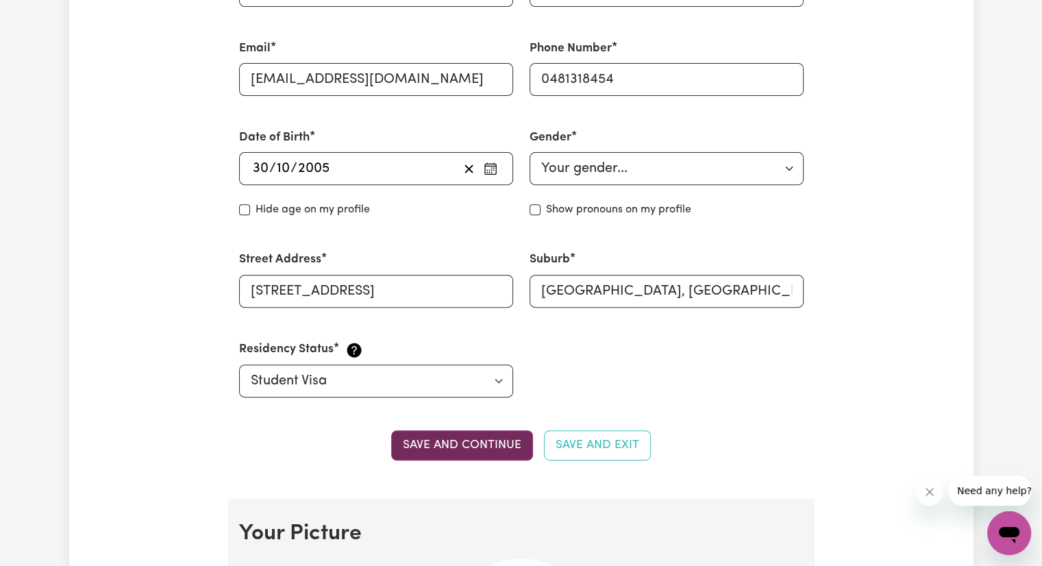
click at [466, 452] on button "Save and continue" at bounding box center [462, 445] width 142 height 30
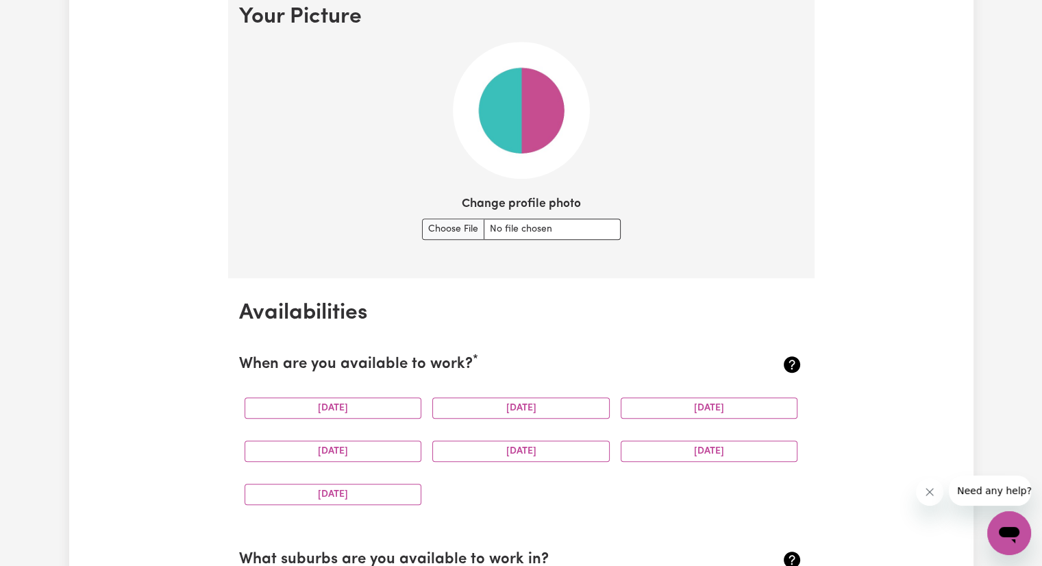
scroll to position [1005, 0]
drag, startPoint x: 356, startPoint y: 401, endPoint x: 448, endPoint y: 412, distance: 92.5
click at [448, 412] on div "[DATE] [DATE] [DATE] [DATE] [DATE] [DATE] [DATE]" at bounding box center [521, 450] width 564 height 129
click at [448, 412] on button "[DATE]" at bounding box center [520, 407] width 177 height 21
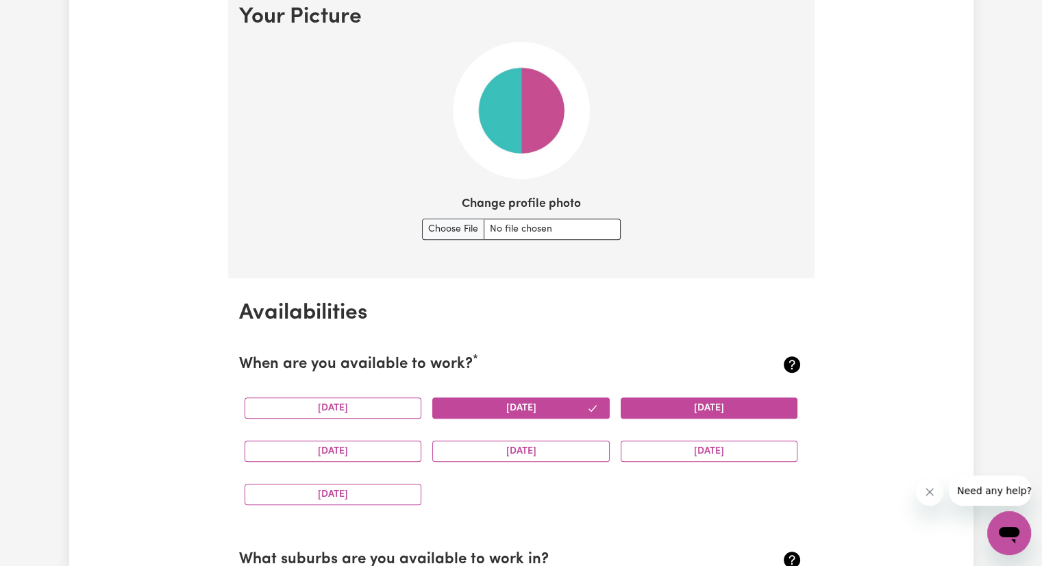
click at [514, 410] on button "[DATE]" at bounding box center [708, 407] width 177 height 21
click at [377, 399] on button "[DATE]" at bounding box center [332, 407] width 177 height 21
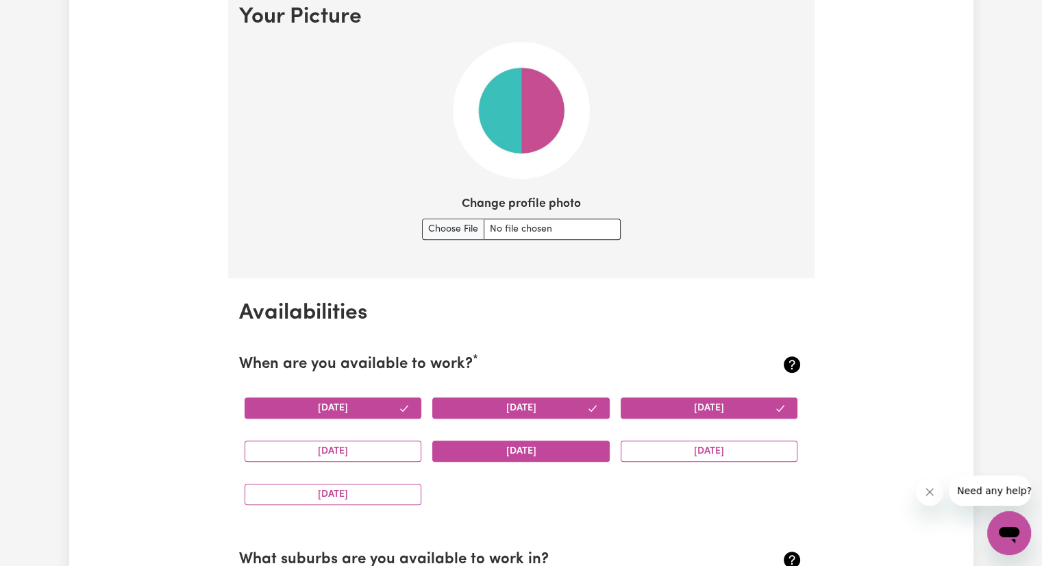
click at [491, 448] on button "[DATE]" at bounding box center [520, 450] width 177 height 21
click at [514, 449] on button "[DATE]" at bounding box center [708, 450] width 177 height 21
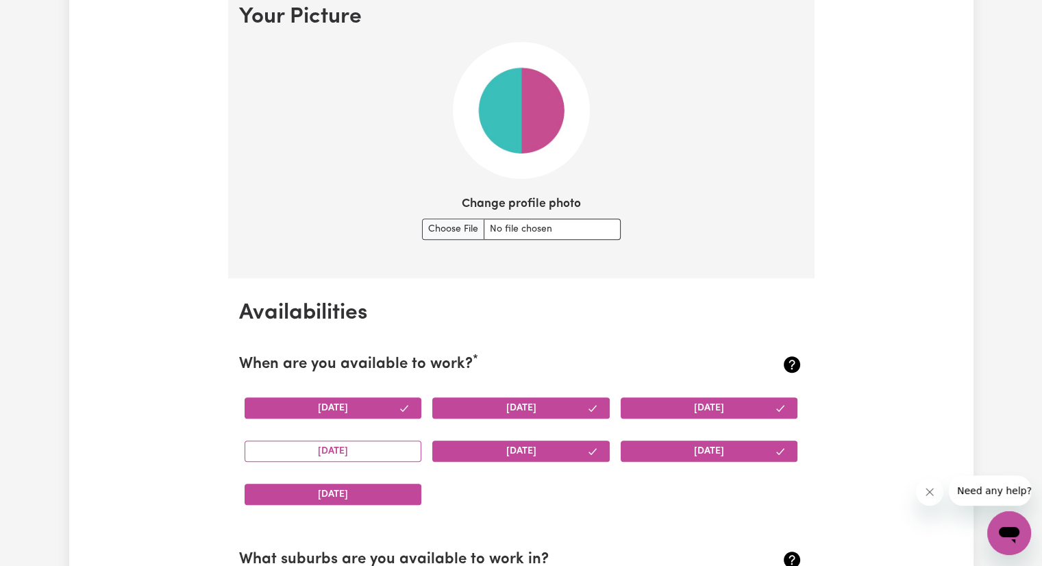
click at [328, 490] on button "[DATE]" at bounding box center [332, 493] width 177 height 21
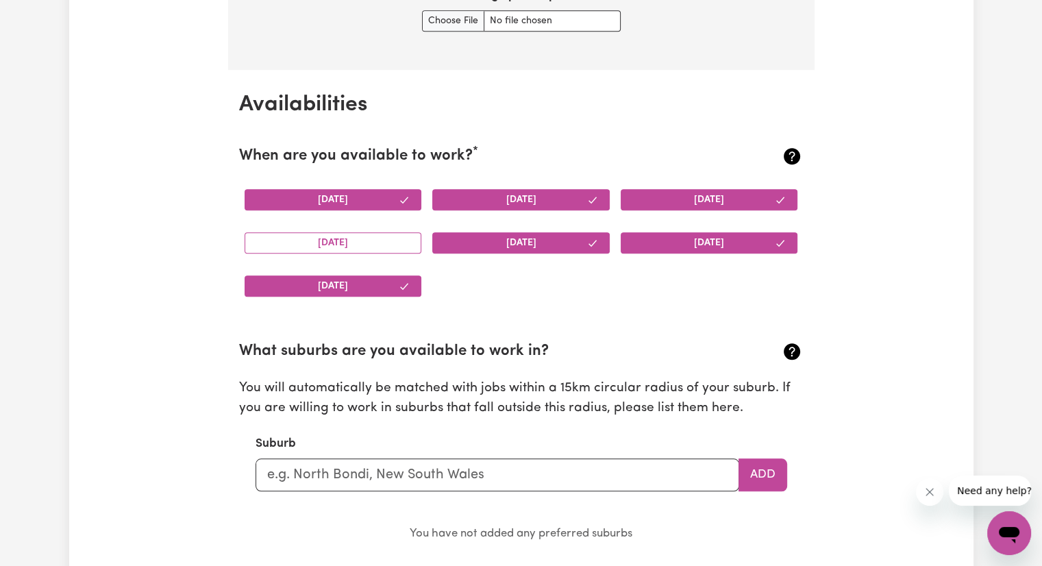
scroll to position [1215, 0]
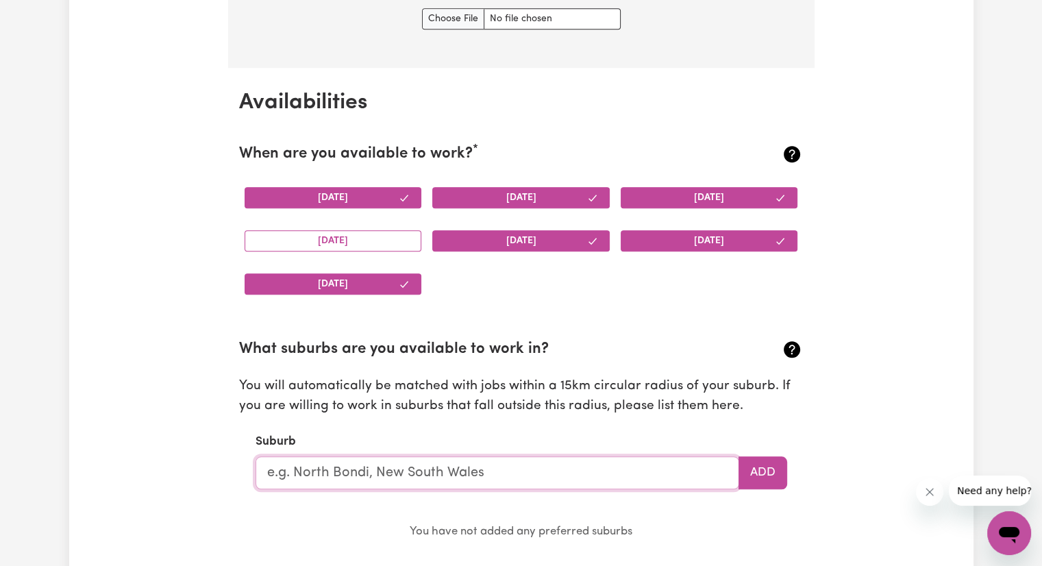
click at [351, 465] on input "text" at bounding box center [496, 472] width 483 height 33
type input "[GEOGRAPHIC_DATA]"
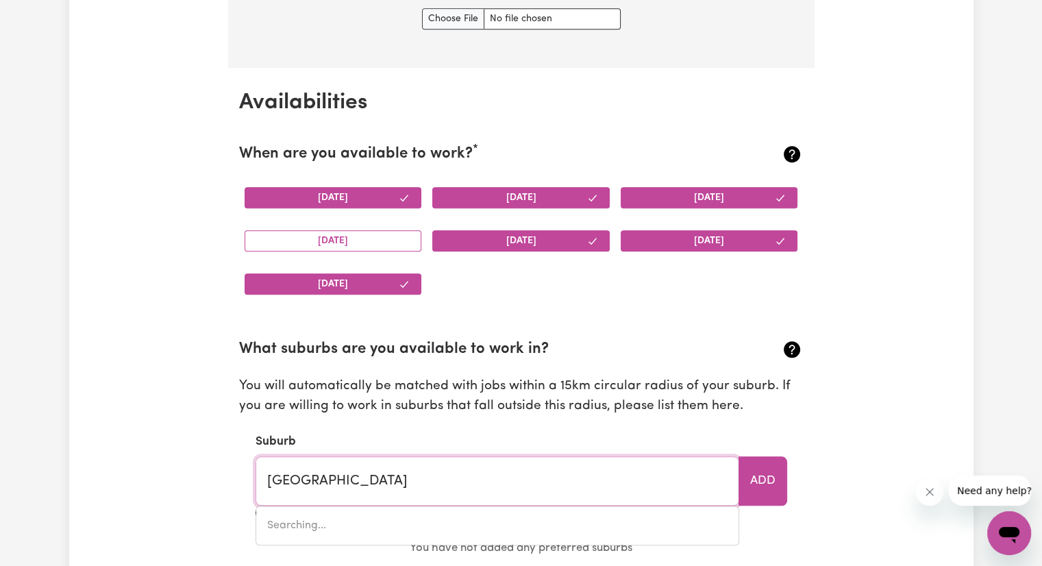
type input "[GEOGRAPHIC_DATA]"
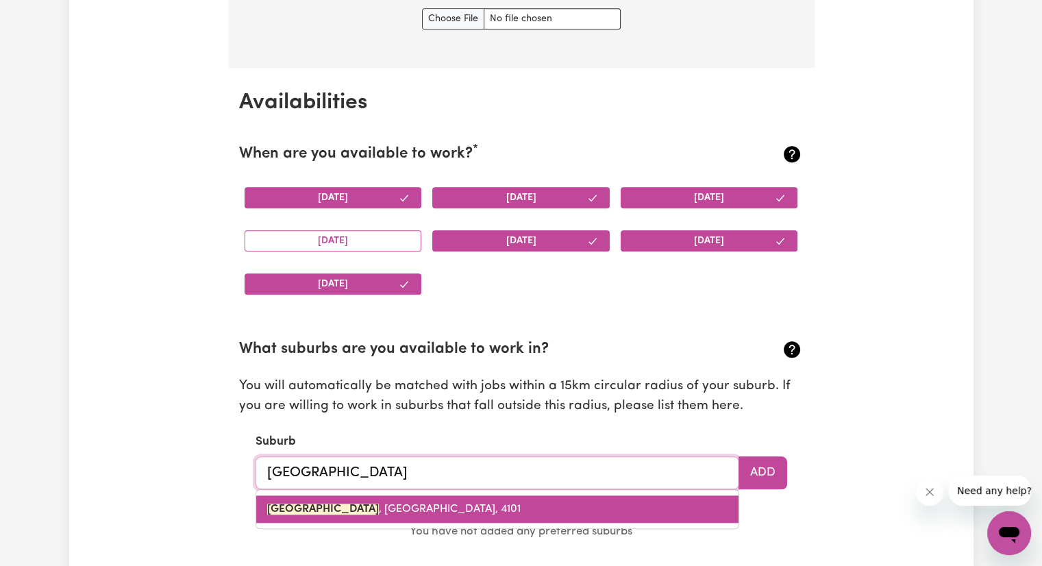
click at [411, 503] on span "[GEOGRAPHIC_DATA] , [GEOGRAPHIC_DATA], 4101" at bounding box center [393, 508] width 253 height 11
type input "[GEOGRAPHIC_DATA], [GEOGRAPHIC_DATA], 4101"
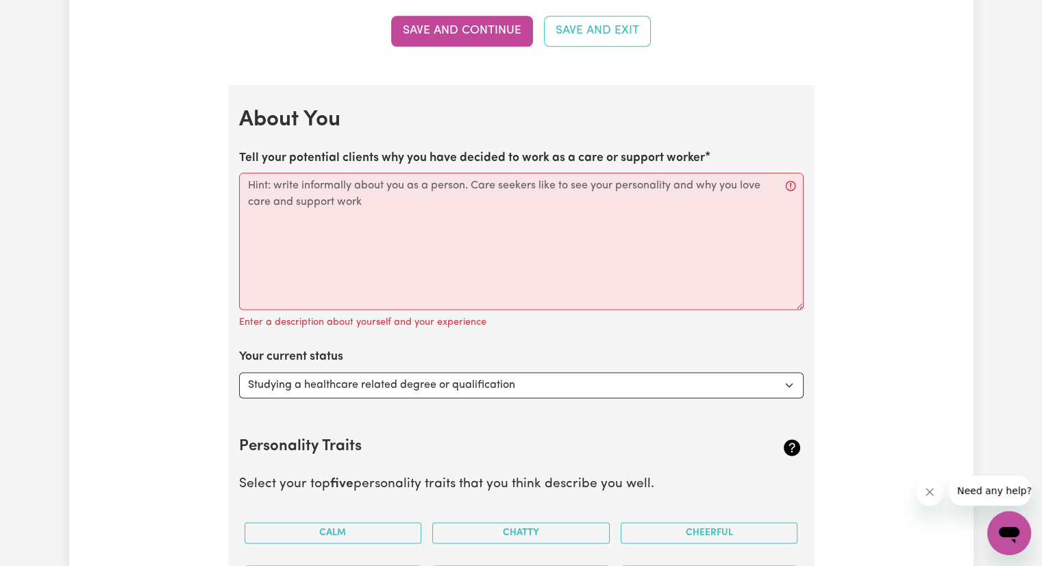
scroll to position [1775, 0]
click at [514, 376] on select "Select... Studying a healthcare related degree or qualification Studying a non-…" at bounding box center [521, 384] width 564 height 26
click at [239, 371] on select "Select... Studying a healthcare related degree or qualification Studying a non-…" at bounding box center [521, 384] width 564 height 26
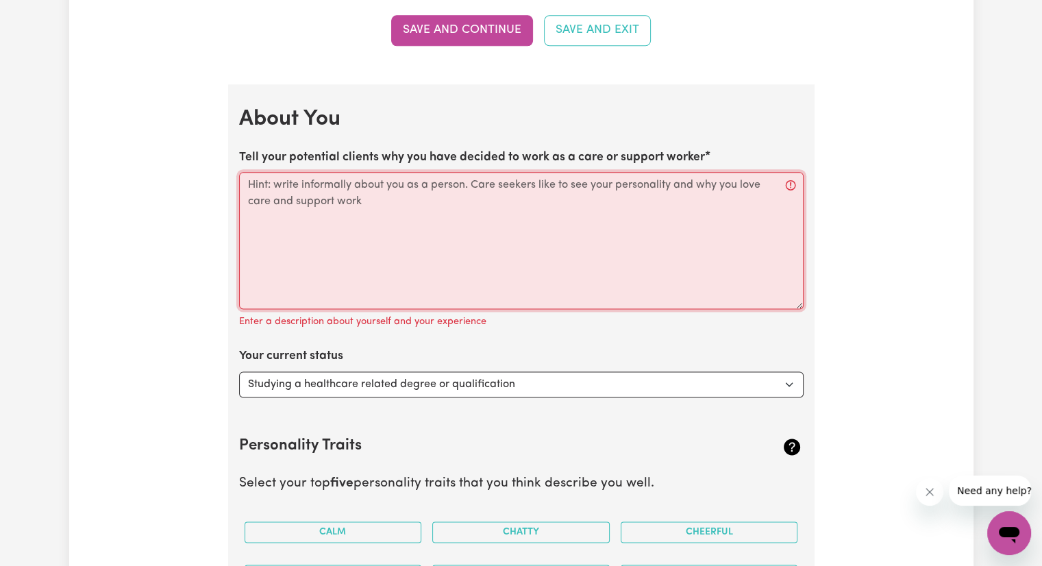
click at [472, 235] on textarea "Tell your potential clients why you have decided to work as a care or support w…" at bounding box center [521, 240] width 564 height 137
paste textarea "“I have always been passionate about helping people, especially older adults an…"
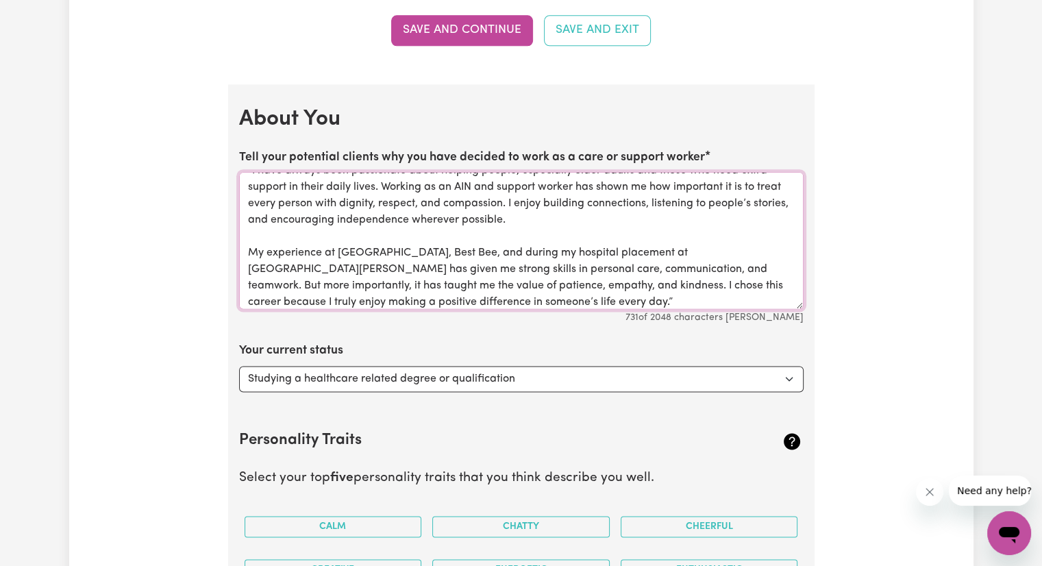
scroll to position [0, 0]
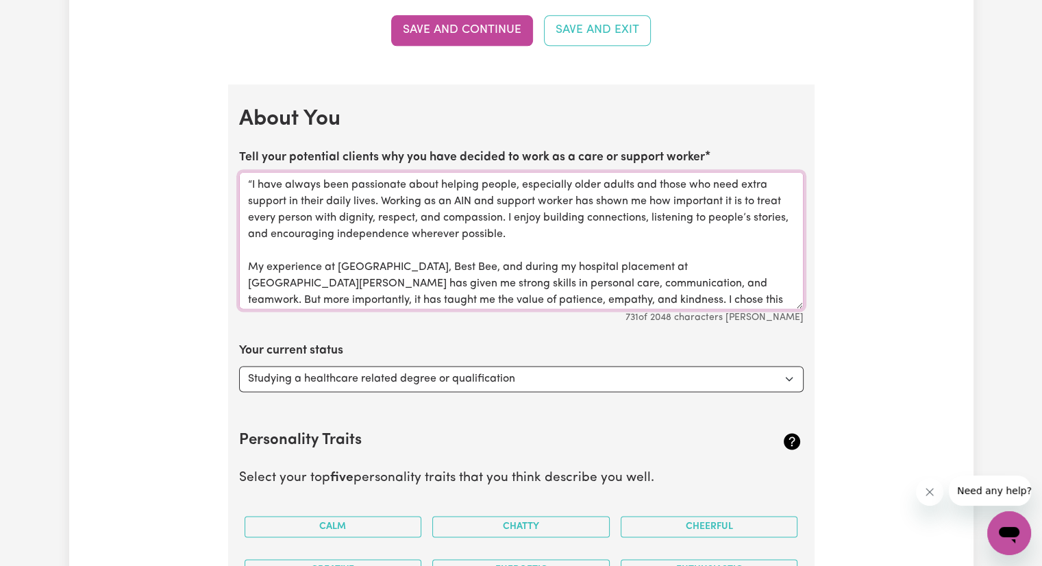
click at [251, 177] on textarea "“I have always been passionate about helping people, especially older adults an…" at bounding box center [521, 240] width 564 height 137
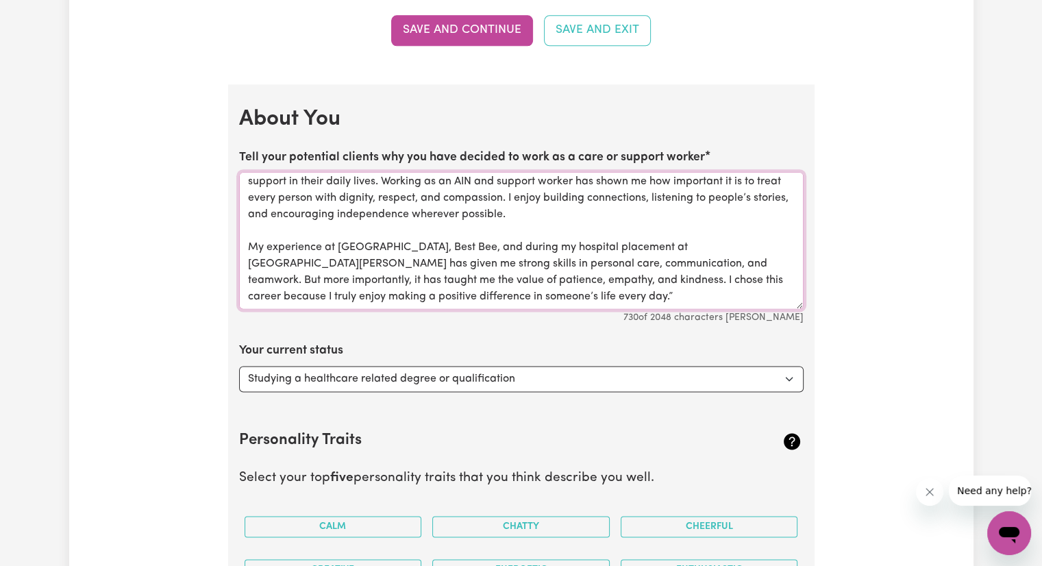
click at [490, 294] on textarea "I have always been passionate about helping people, especially older adults and…" at bounding box center [521, 240] width 564 height 137
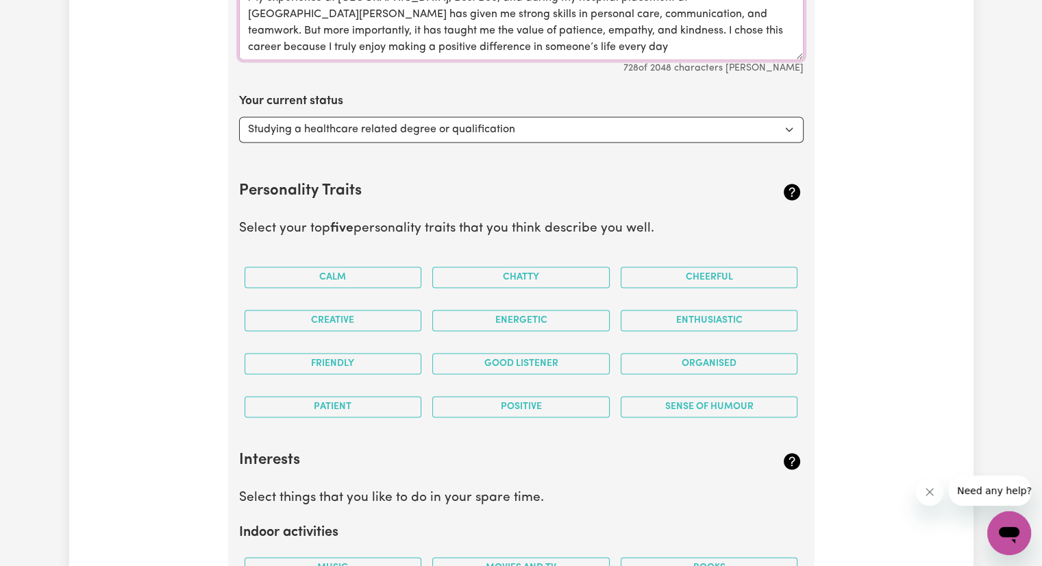
scroll to position [2030, 0]
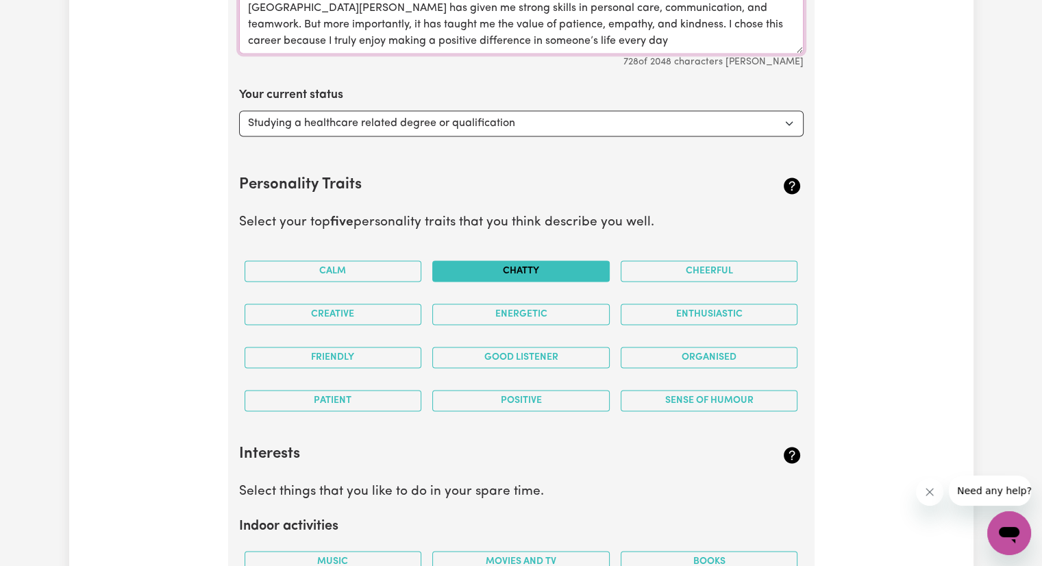
type textarea "I have always been passionate about helping people, especially older adults and…"
click at [483, 262] on button "Chatty" at bounding box center [520, 270] width 177 height 21
click at [381, 279] on div "Calm" at bounding box center [333, 270] width 188 height 43
click at [477, 263] on button "Chatty" at bounding box center [520, 270] width 177 height 21
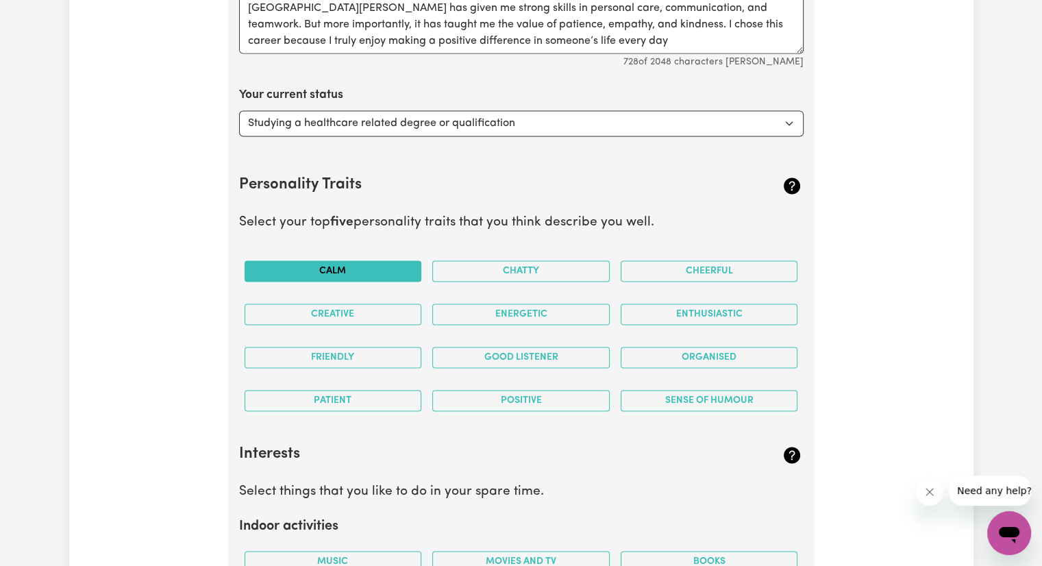
click at [388, 260] on button "Calm" at bounding box center [332, 270] width 177 height 21
click at [514, 261] on button "Cheerful" at bounding box center [708, 270] width 177 height 21
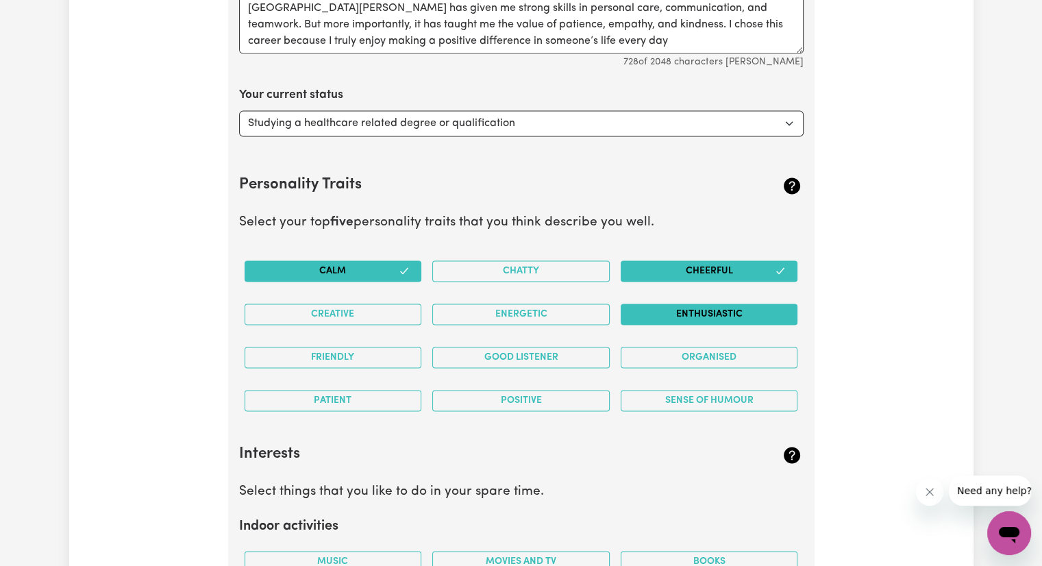
click at [514, 321] on button "Enthusiastic" at bounding box center [708, 313] width 177 height 21
click at [514, 327] on div "Energetic" at bounding box center [521, 313] width 188 height 43
click at [394, 320] on button "Creative" at bounding box center [332, 313] width 177 height 21
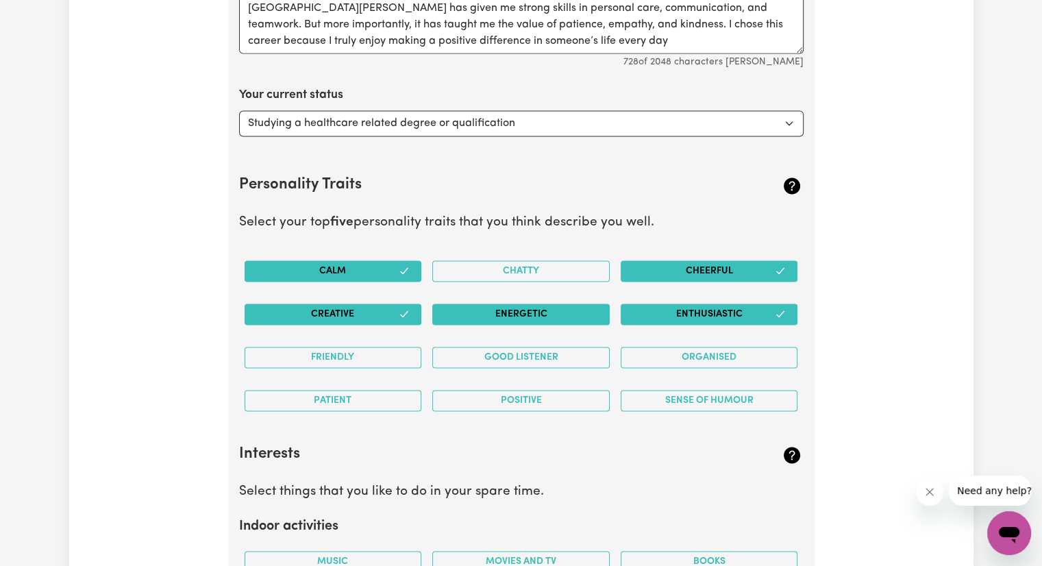
click at [469, 316] on button "Energetic" at bounding box center [520, 313] width 177 height 21
click at [416, 349] on button "Friendly" at bounding box center [332, 356] width 177 height 21
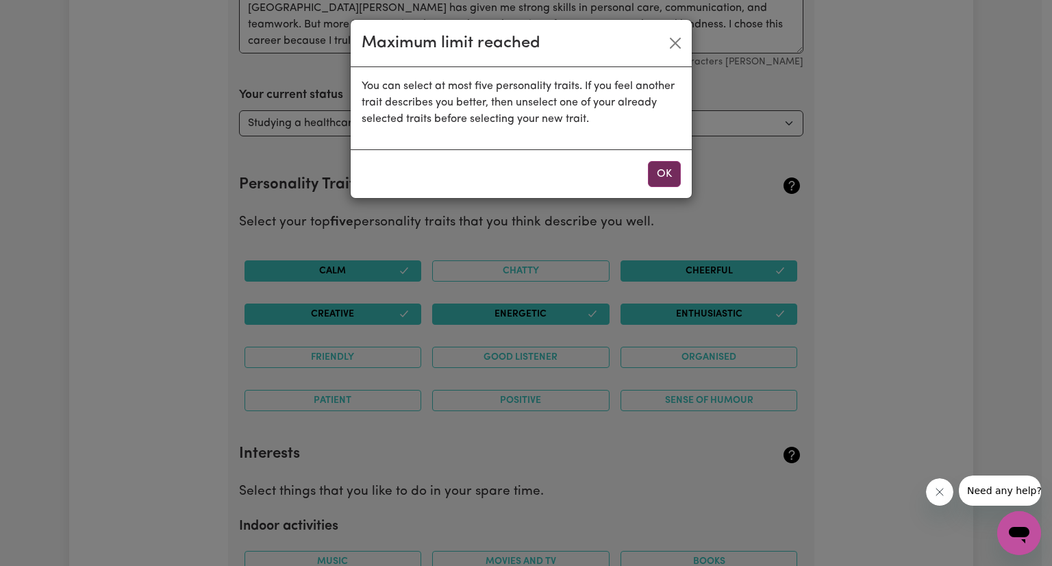
click at [514, 177] on button "OK" at bounding box center [664, 174] width 33 height 26
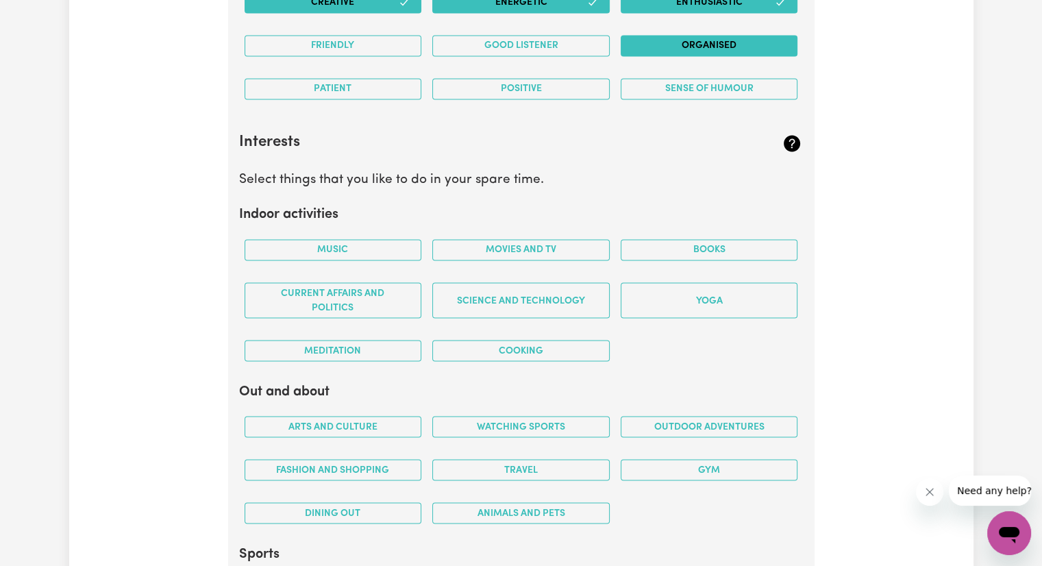
scroll to position [2343, 0]
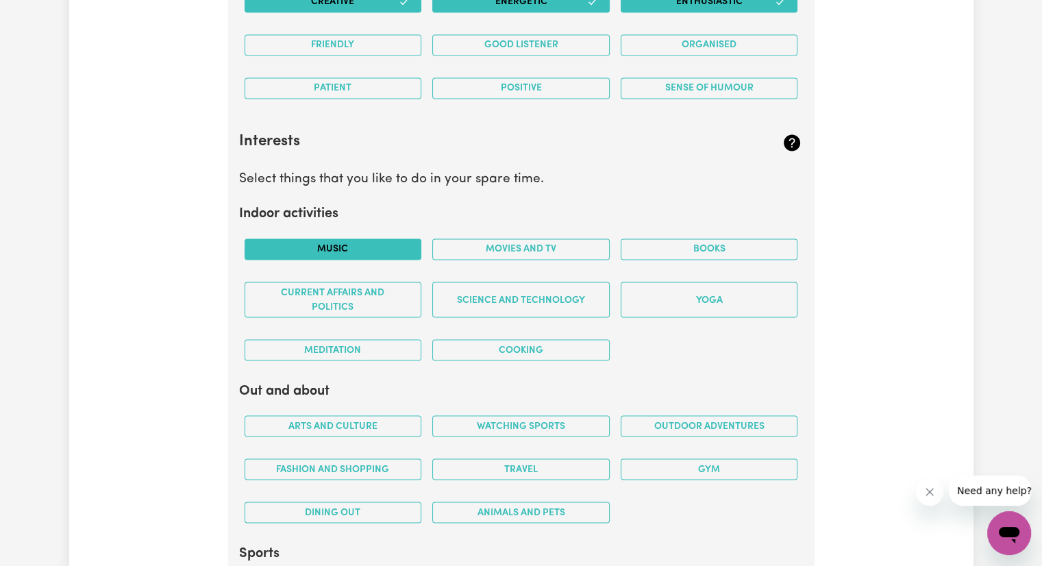
click at [380, 239] on button "Music" at bounding box center [332, 248] width 177 height 21
click at [366, 347] on button "Meditation" at bounding box center [332, 349] width 177 height 21
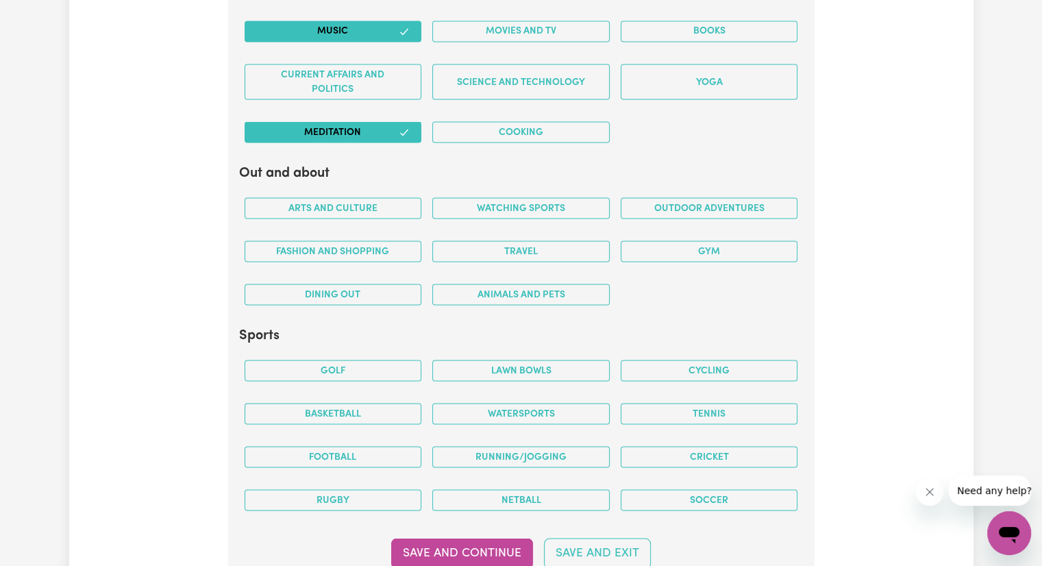
scroll to position [2562, 0]
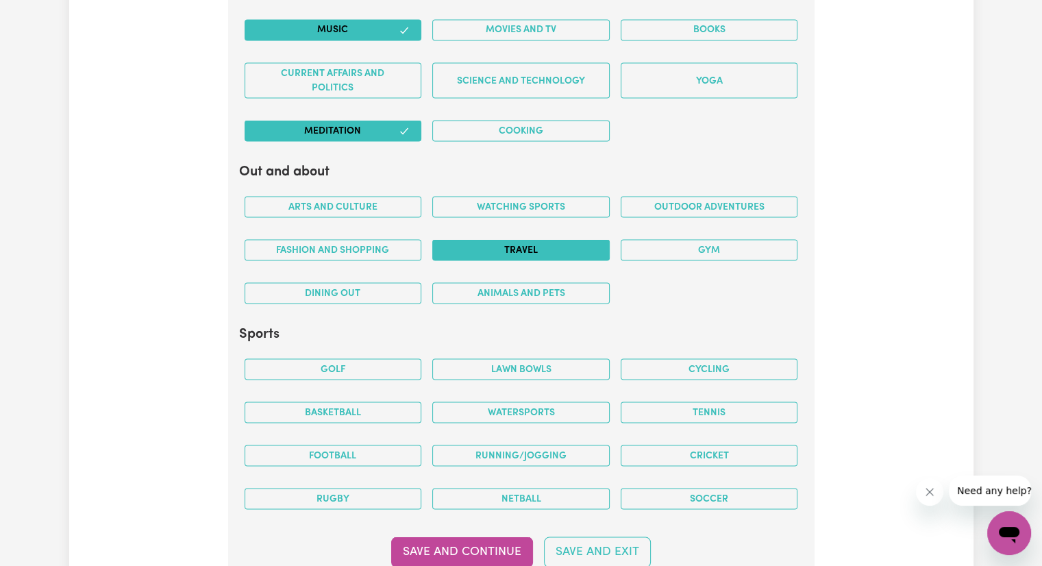
click at [480, 239] on button "Travel" at bounding box center [520, 249] width 177 height 21
click at [490, 291] on button "Animals and pets" at bounding box center [520, 292] width 177 height 21
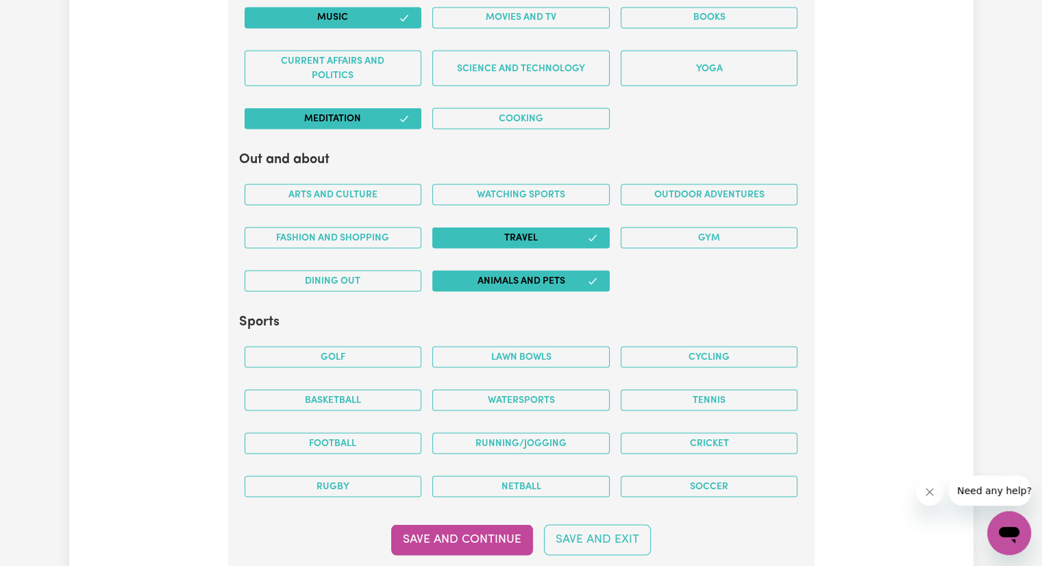
scroll to position [2575, 0]
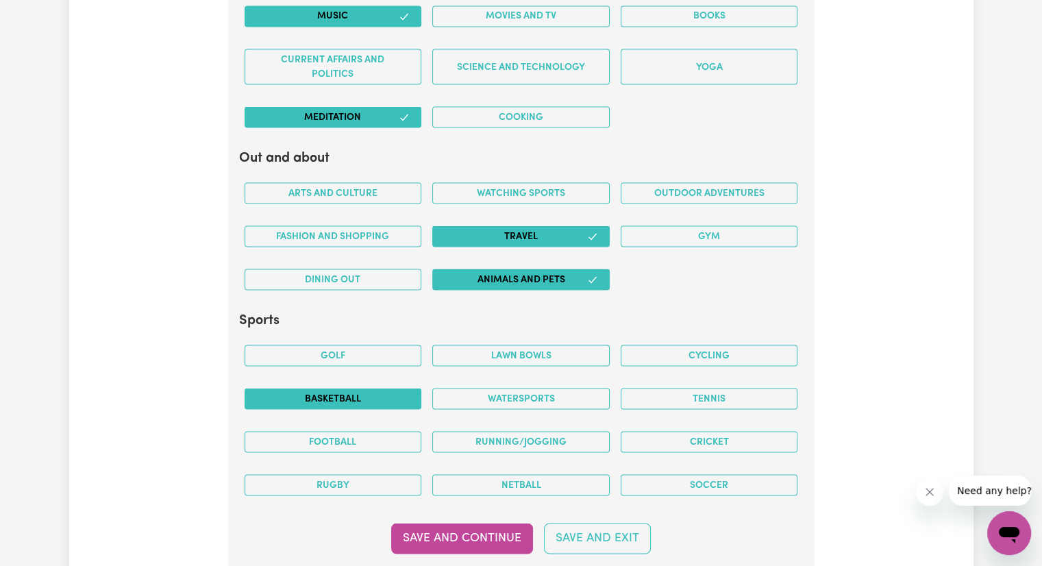
click at [370, 388] on button "Basketball" at bounding box center [332, 398] width 177 height 21
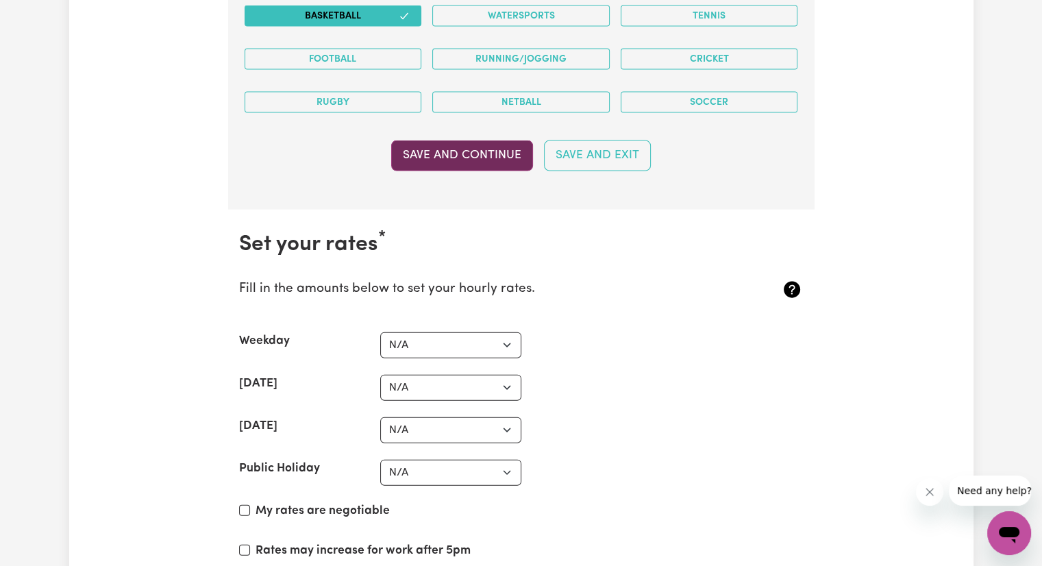
scroll to position [3022, 0]
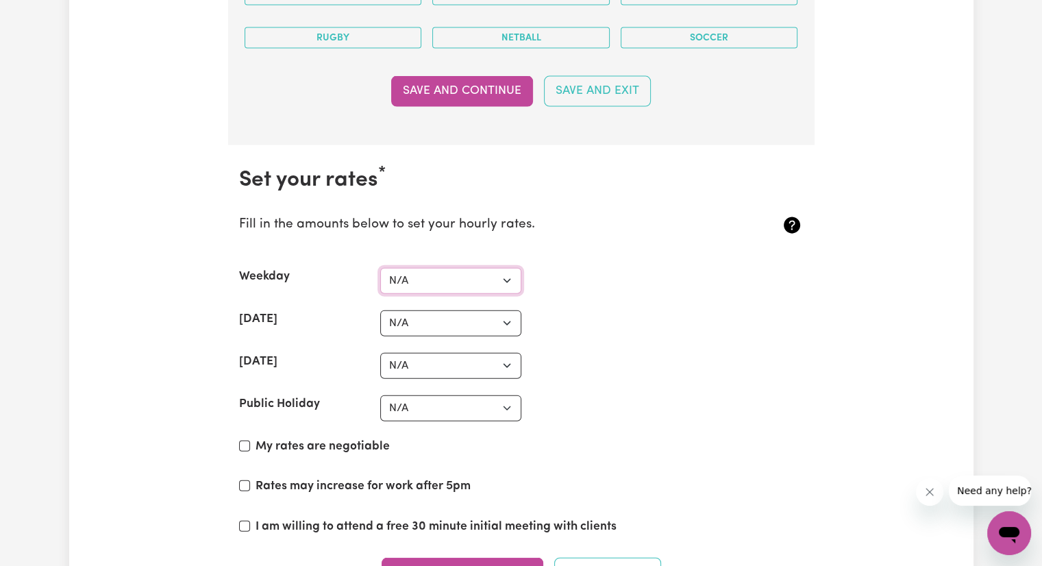
click at [436, 285] on select "N/A $37 $38 $39 $40 $41 $42 $43 $44 $45 $46 $47 $48 $49 $50 $51 $52 $53 $54 $55…" at bounding box center [450, 281] width 141 height 26
select select "38"
click at [380, 268] on select "N/A $37 $38 $39 $40 $41 $42 $43 $44 $45 $46 $47 $48 $49 $50 $51 $52 $53 $54 $55…" at bounding box center [450, 281] width 141 height 26
click at [433, 321] on select "N/A $37 $38 $39 $40 $41 $42 $43 $44 $45 $46 $47 $48 $49 $50 $51 $52 $53 $54 $55…" at bounding box center [450, 323] width 141 height 26
select select "44"
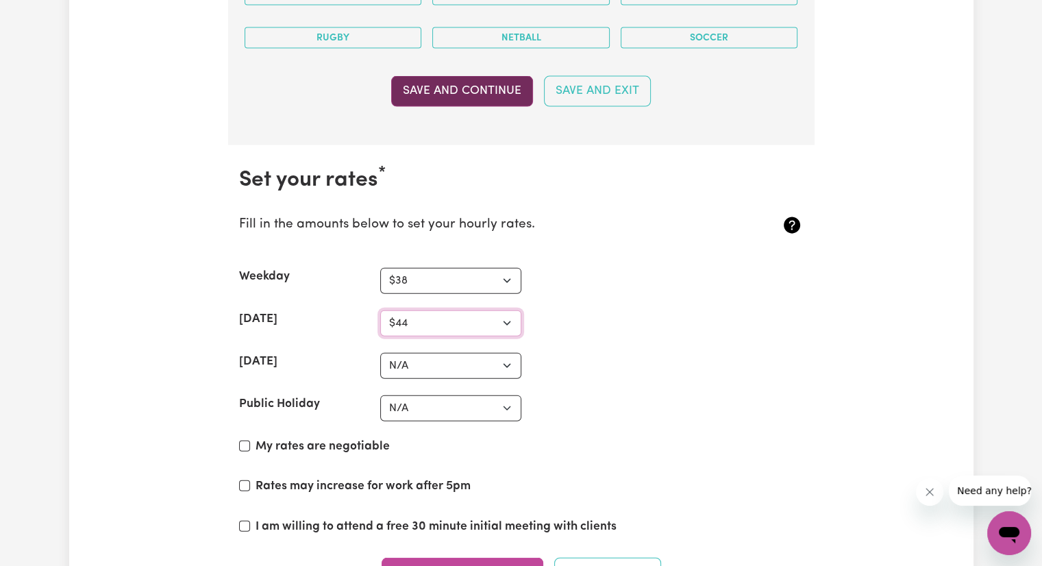
click at [380, 310] on select "N/A $37 $38 $39 $40 $41 $42 $43 $44 $45 $46 $47 $48 $49 $50 $51 $52 $53 $54 $55…" at bounding box center [450, 323] width 141 height 26
click at [445, 353] on select "N/A $37 $38 $39 $40 $41 $42 $43 $44 $45 $46 $47 $48 $49 $50 $51 $52 $53 $54 $55…" at bounding box center [450, 366] width 141 height 26
select select "62"
click at [380, 353] on select "N/A $37 $38 $39 $40 $41 $42 $43 $44 $45 $46 $47 $48 $49 $50 $51 $52 $53 $54 $55…" at bounding box center [450, 366] width 141 height 26
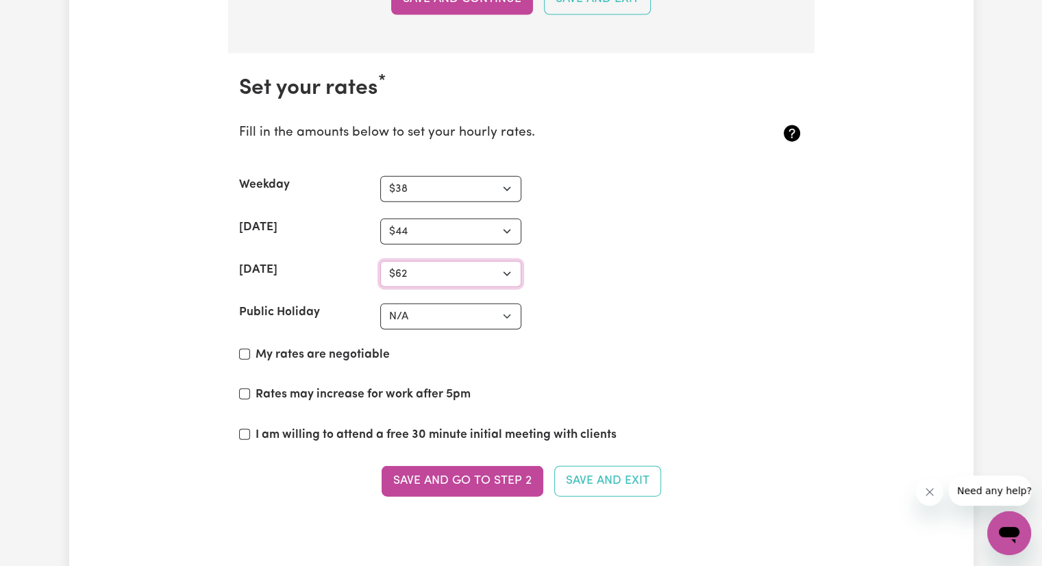
scroll to position [3118, 0]
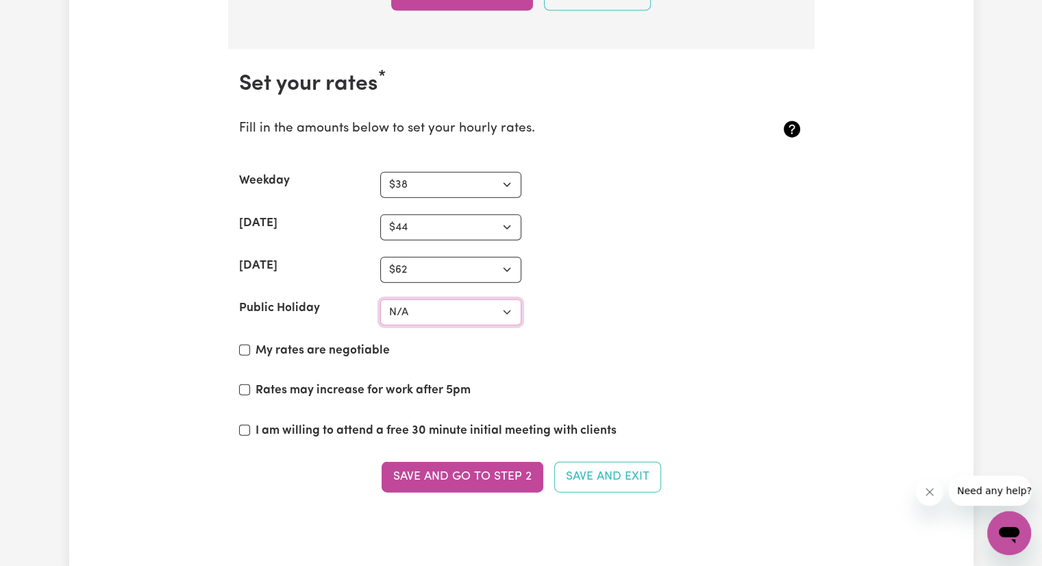
click at [419, 299] on select "N/A $37 $38 $39 $40 $41 $42 $43 $44 $45 $46 $47 $48 $49 $50 $51 $52 $53 $54 $55…" at bounding box center [450, 312] width 141 height 26
select select "90"
click at [380, 299] on select "N/A $37 $38 $39 $40 $41 $42 $43 $44 $45 $46 $47 $48 $49 $50 $51 $52 $53 $54 $55…" at bounding box center [450, 312] width 141 height 26
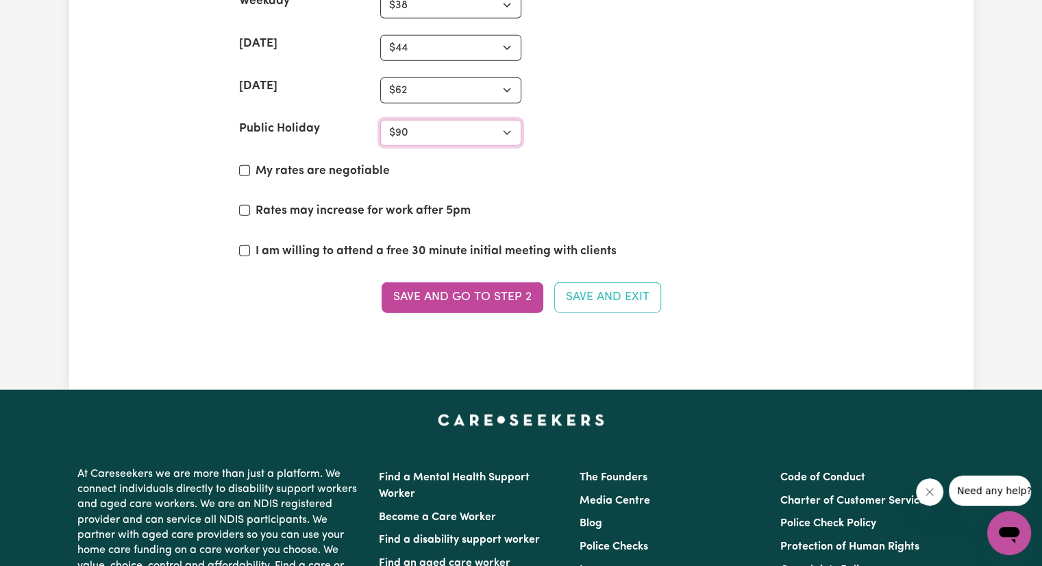
scroll to position [3298, 0]
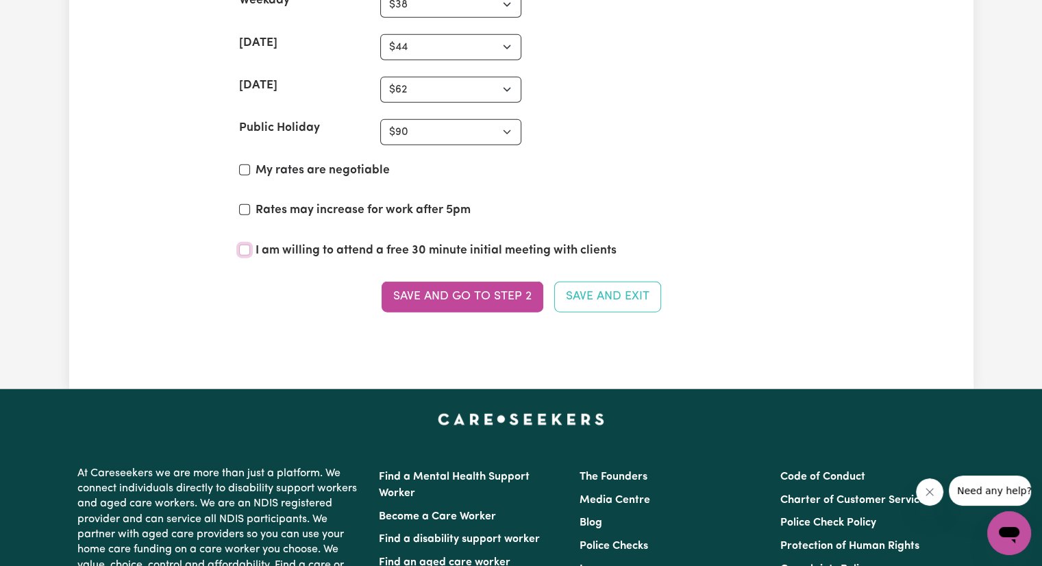
click at [243, 244] on input "I am willing to attend a free 30 minute initial meeting with clients" at bounding box center [244, 249] width 11 height 11
checkbox input "true"
click at [477, 287] on button "Save and go to Step 2" at bounding box center [462, 296] width 162 height 30
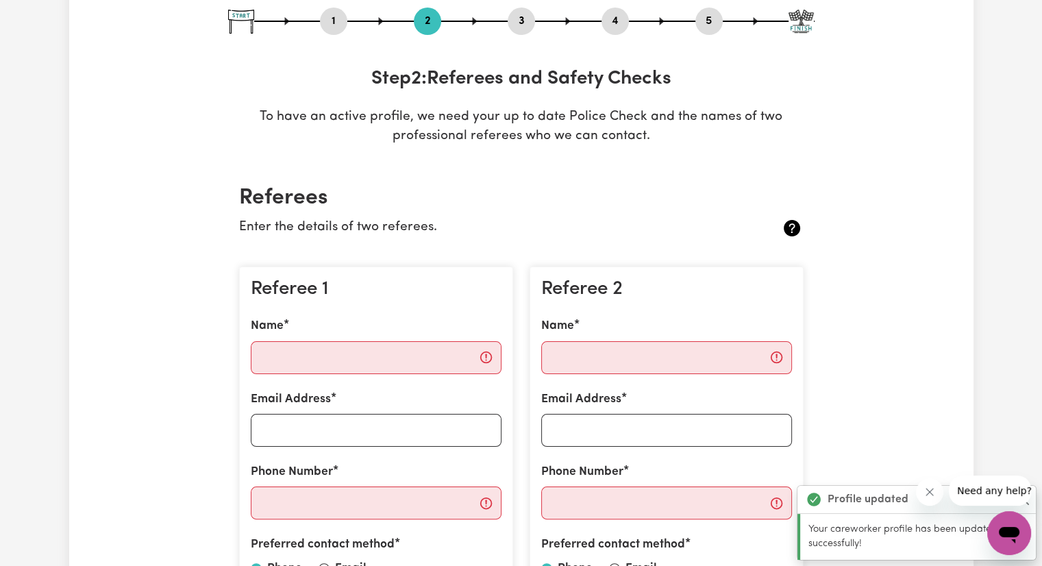
scroll to position [242, 0]
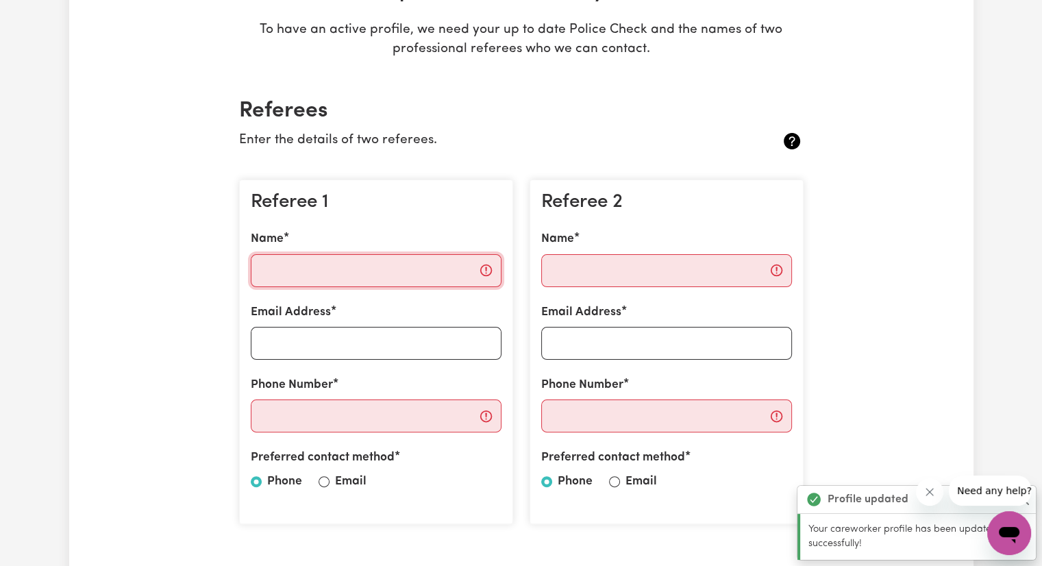
click at [427, 263] on input "Name" at bounding box center [376, 270] width 251 height 33
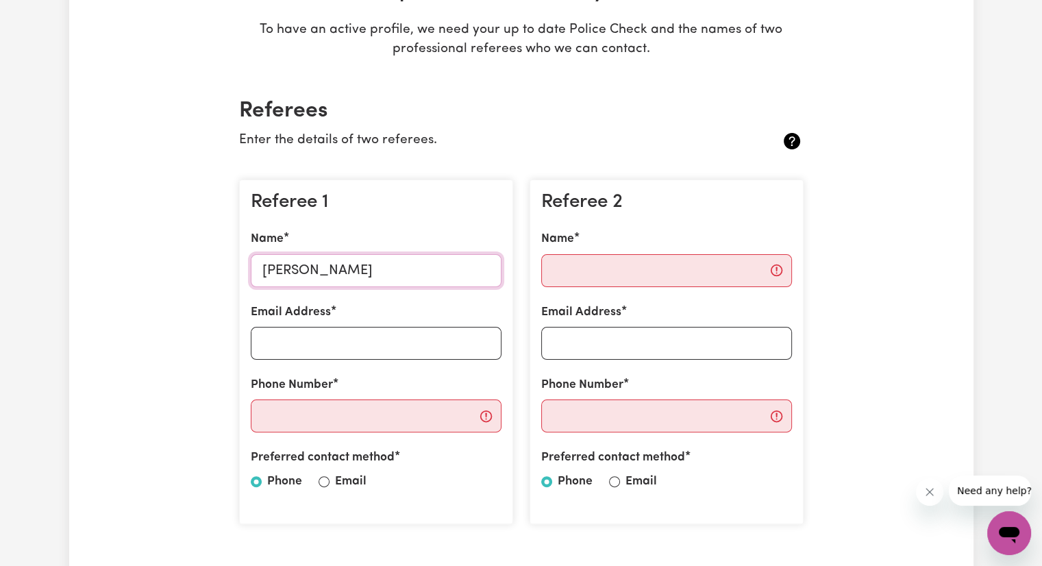
type input "[PERSON_NAME]"
click at [431, 340] on input "Email Address" at bounding box center [376, 343] width 251 height 33
click at [321, 482] on input "Email" at bounding box center [323, 481] width 11 height 11
radio input "true"
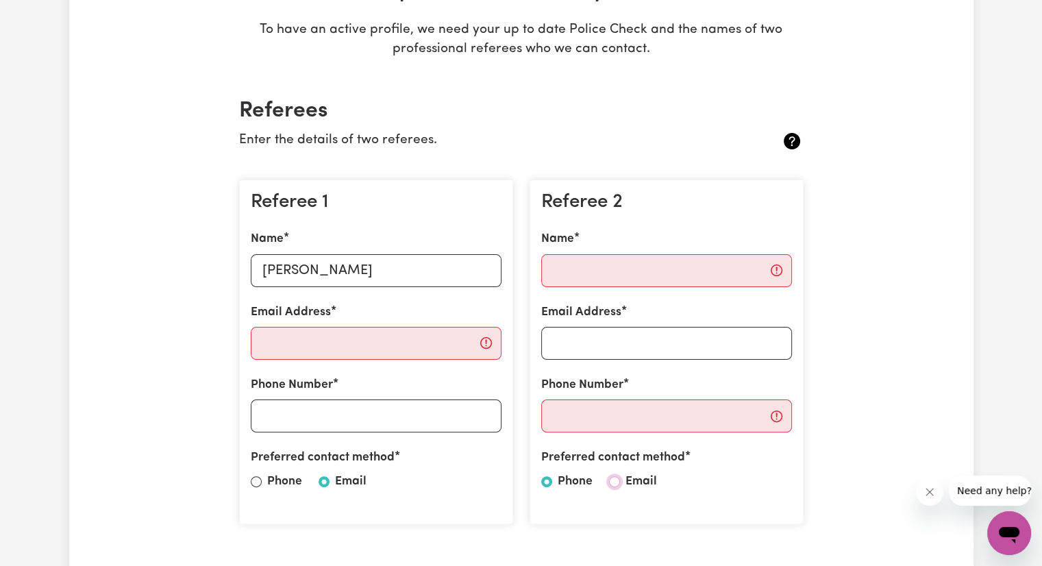
click at [514, 483] on input "Email" at bounding box center [614, 481] width 11 height 11
radio input "true"
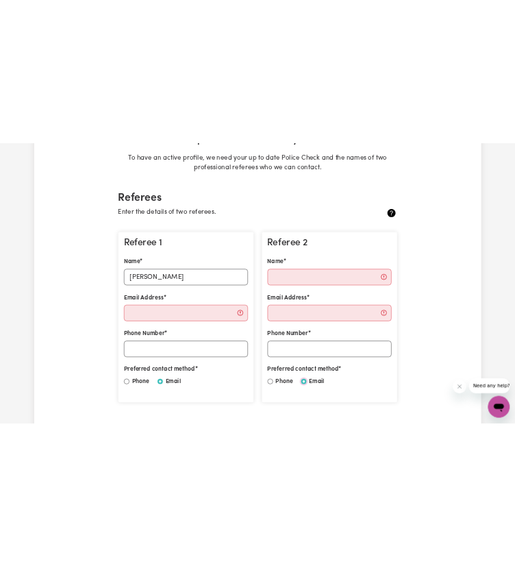
scroll to position [225, 0]
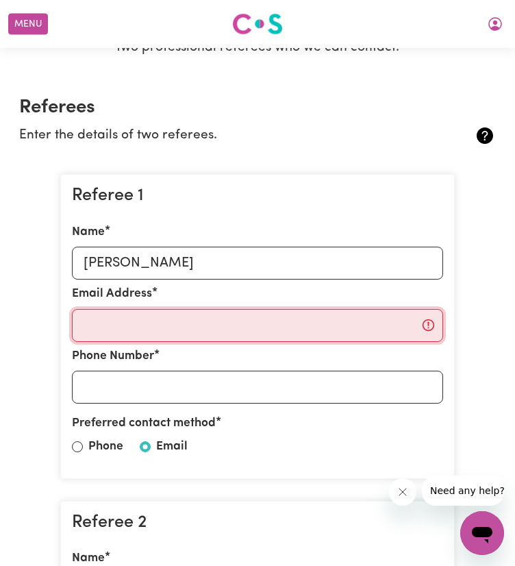
click at [288, 333] on input "Email Address" at bounding box center [257, 325] width 371 height 33
paste input "[EMAIL_ADDRESS][DOMAIN_NAME]"
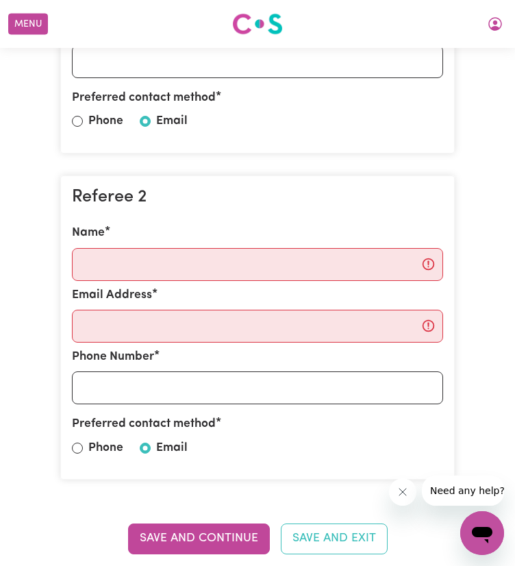
scroll to position [551, 0]
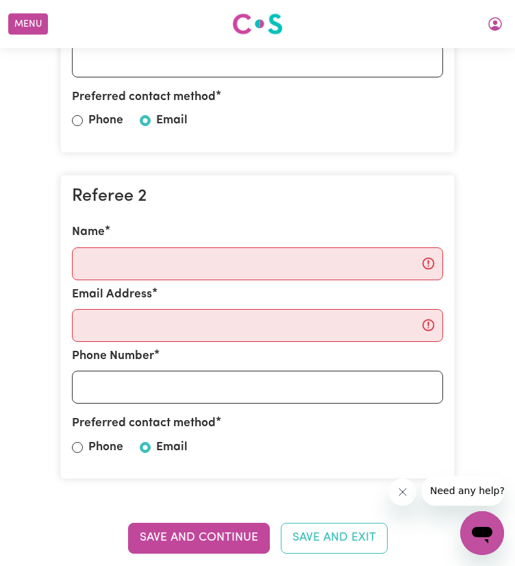
type input "[EMAIL_ADDRESS][DOMAIN_NAME]"
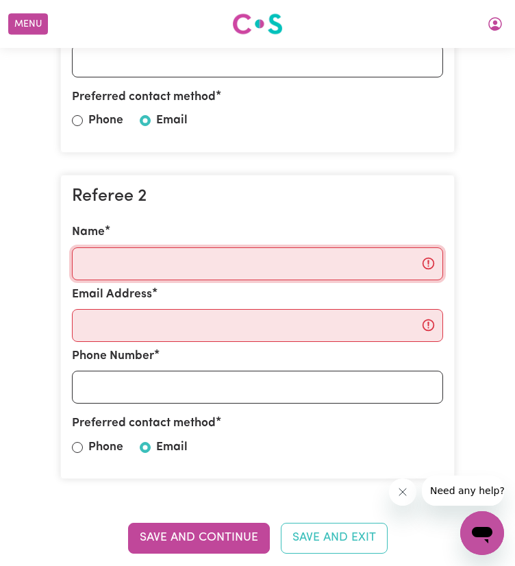
click at [381, 280] on input "Name" at bounding box center [257, 263] width 371 height 33
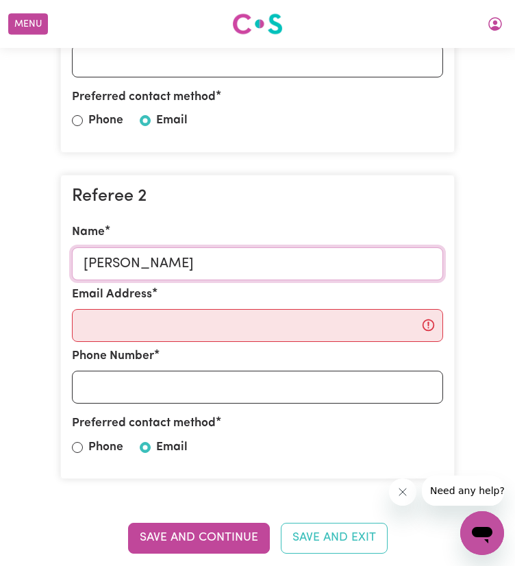
type input "[PERSON_NAME]"
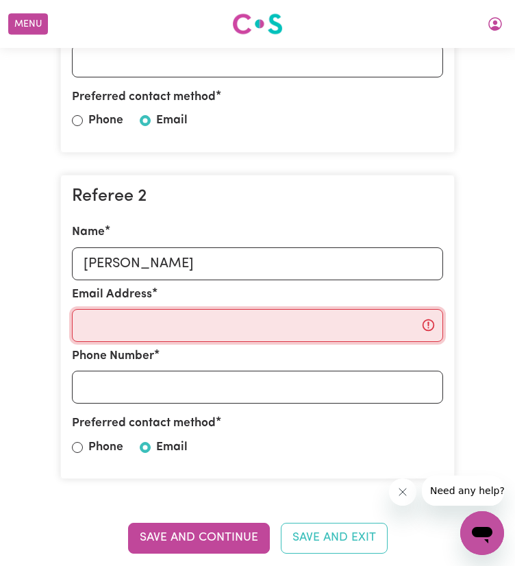
click at [195, 326] on input "Email Address" at bounding box center [257, 325] width 371 height 33
paste input "[EMAIL_ADDRESS][DOMAIN_NAME]"
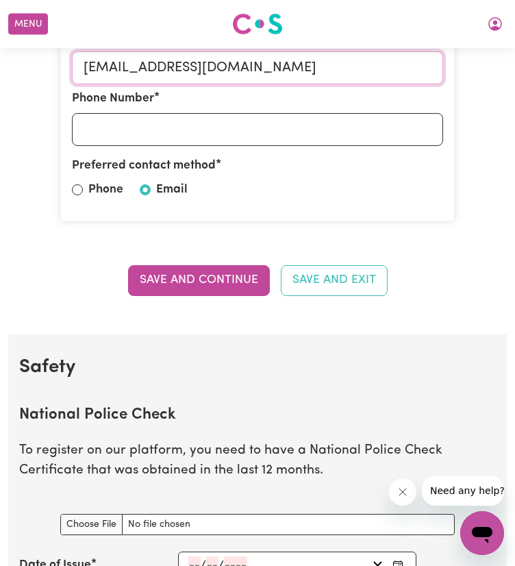
scroll to position [816, 0]
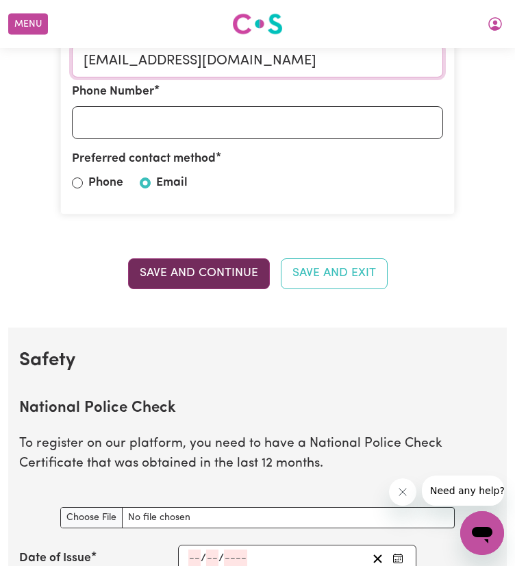
type input "[EMAIL_ADDRESS][DOMAIN_NAME]"
click at [198, 288] on button "Save and Continue" at bounding box center [199, 273] width 142 height 30
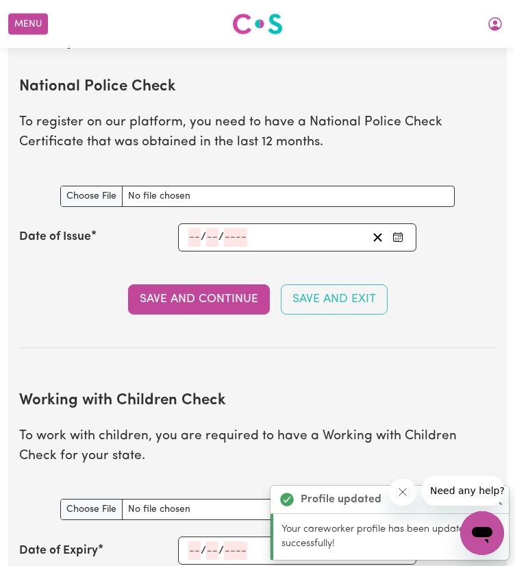
scroll to position [1153, 0]
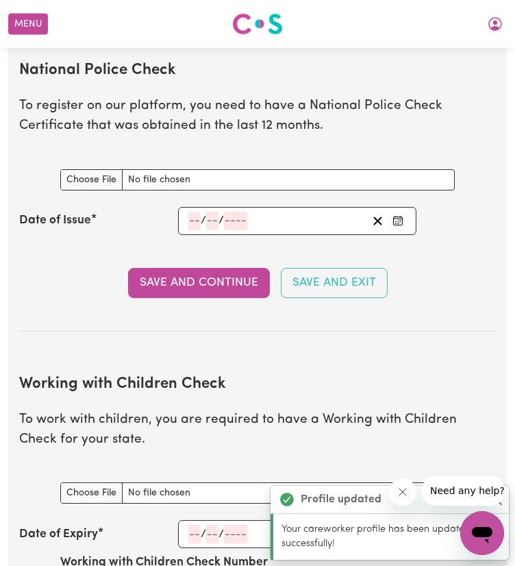
click at [104, 177] on div "National Police Check document" at bounding box center [257, 172] width 394 height 38
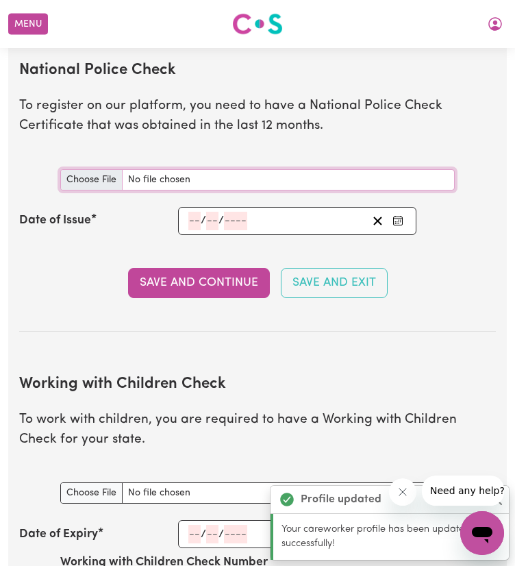
click at [106, 186] on input "National Police Check document" at bounding box center [257, 179] width 394 height 21
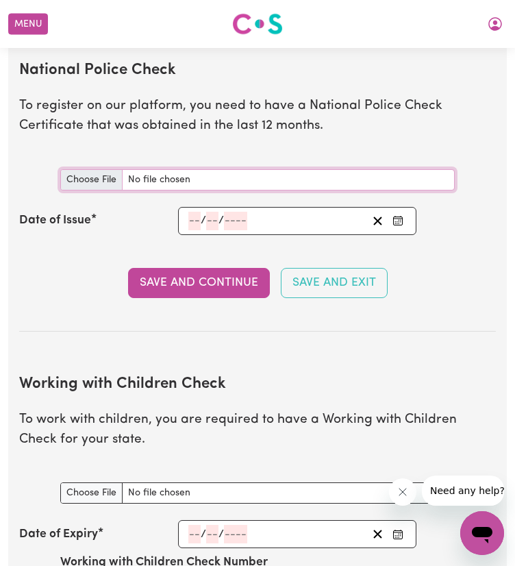
click at [73, 188] on input "National Police Check document" at bounding box center [257, 179] width 394 height 21
type input "C:\fakepath\14027476PC_VARGHESE.pdf"
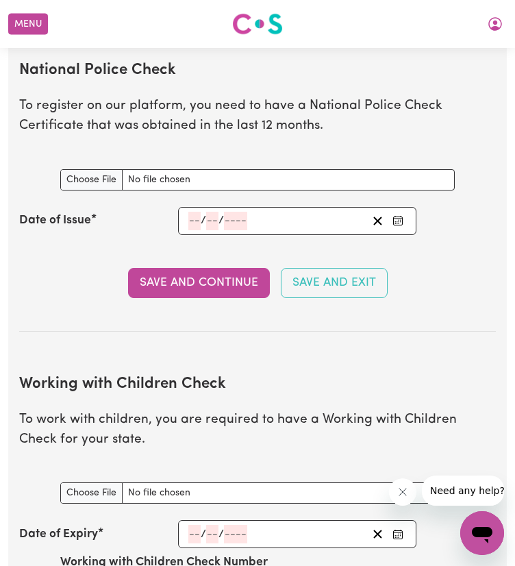
click at [92, 290] on div "Save and Continue Save and Exit" at bounding box center [257, 283] width 477 height 30
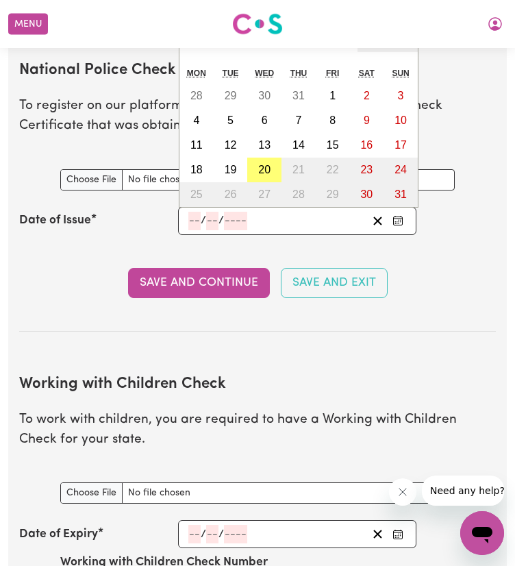
click at [197, 229] on input "number" at bounding box center [194, 221] width 12 height 18
click at [227, 40] on button "‹" at bounding box center [225, 37] width 30 height 30
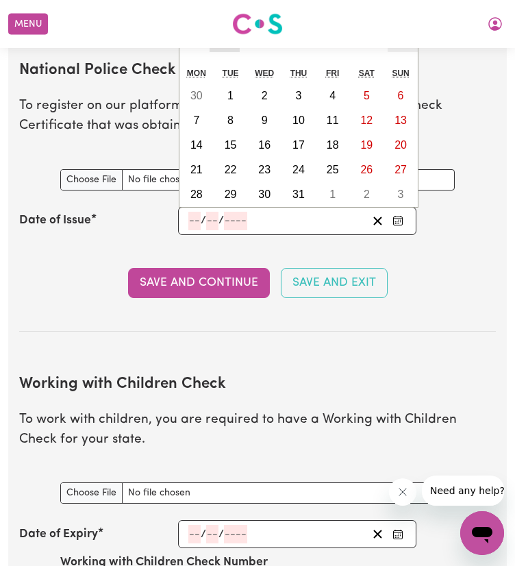
click at [227, 40] on button "‹" at bounding box center [225, 37] width 30 height 30
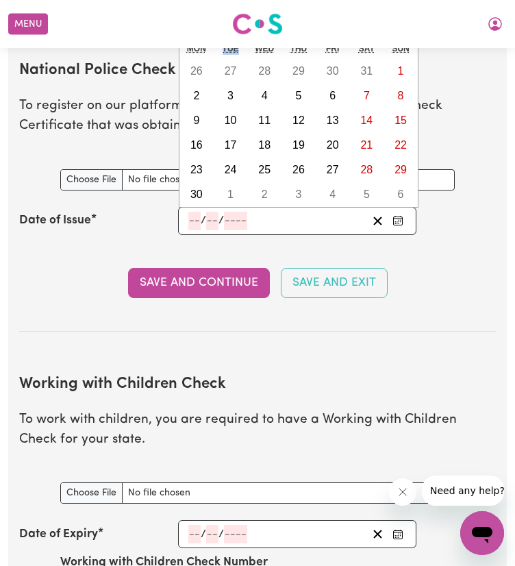
click at [227, 40] on div "« ‹ [DATE] › » Mon Tue Wed Thu Fri Sat Sun 26 27 28 29 30 31 1 2 3 4 5 6 7 8 9 …" at bounding box center [299, 102] width 240 height 211
click at [227, 19] on button "‹" at bounding box center [225, 12] width 30 height 30
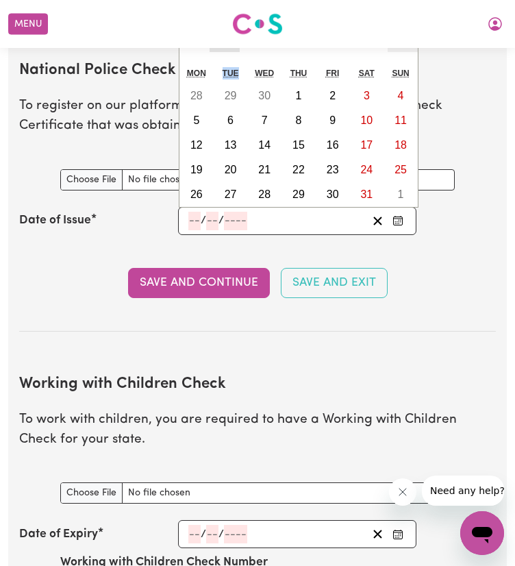
click at [223, 50] on button "‹" at bounding box center [225, 37] width 30 height 30
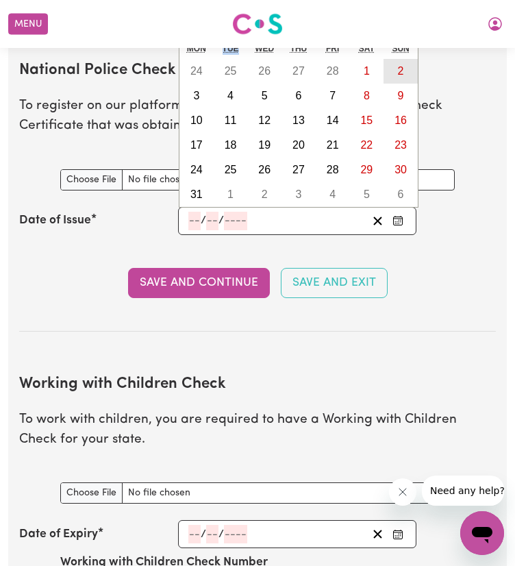
click at [400, 77] on abbr "2" at bounding box center [401, 71] width 6 height 12
type input "[DATE]"
type input "2"
type input "3"
type input "2025"
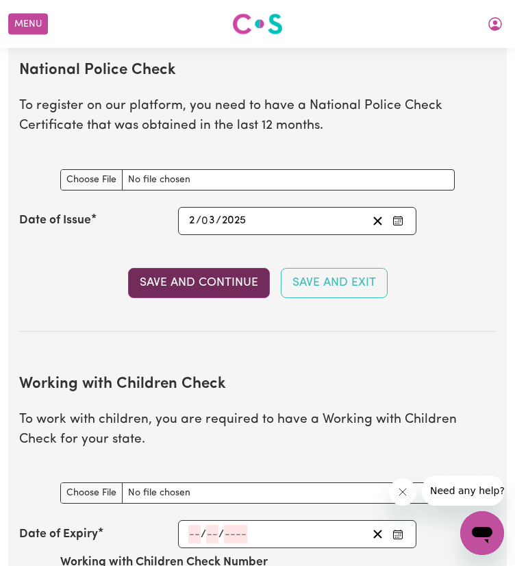
click at [229, 294] on button "Save and Continue" at bounding box center [199, 283] width 142 height 30
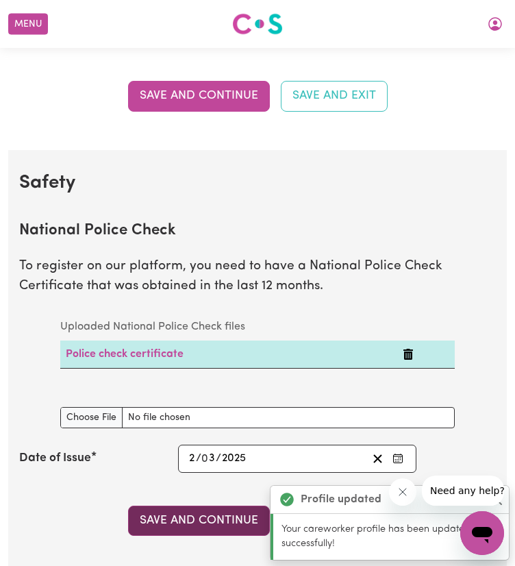
scroll to position [994, 0]
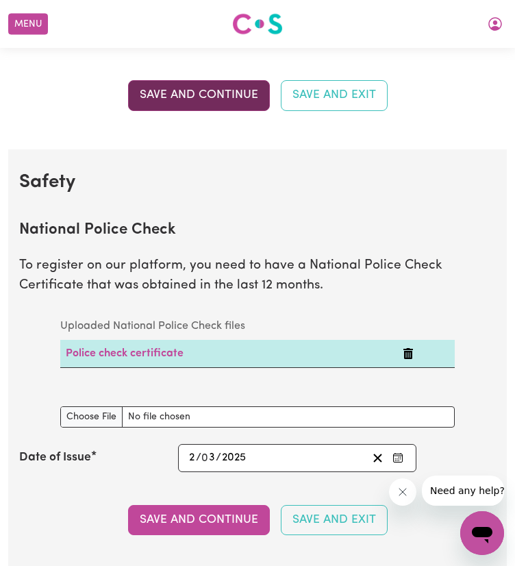
click at [151, 94] on button "Save and Continue" at bounding box center [199, 95] width 142 height 30
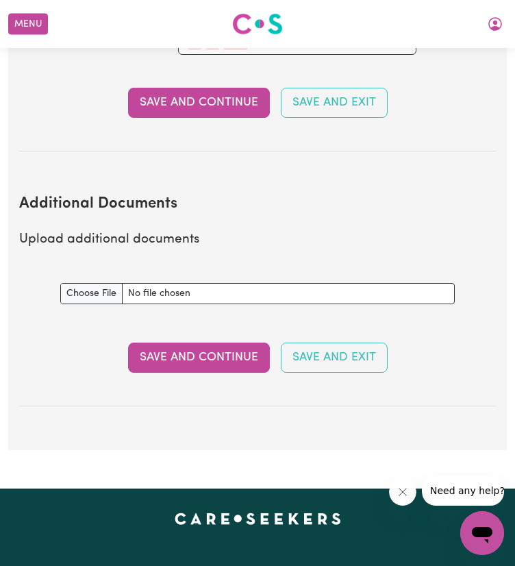
scroll to position [2512, 0]
